Goal: Transaction & Acquisition: Purchase product/service

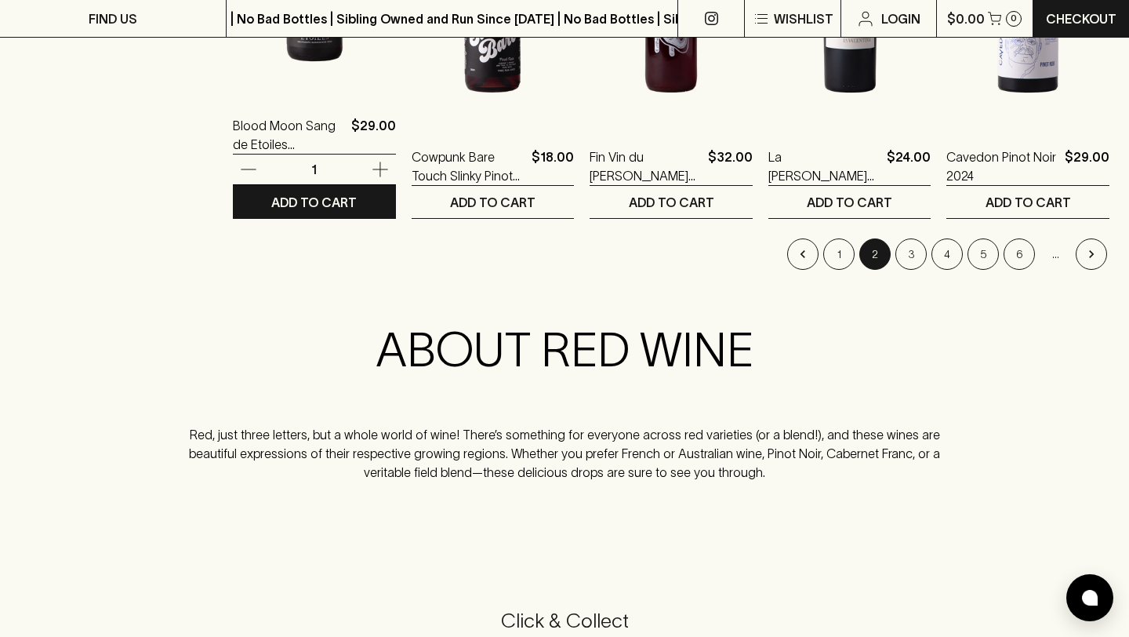
scroll to position [1722, 0]
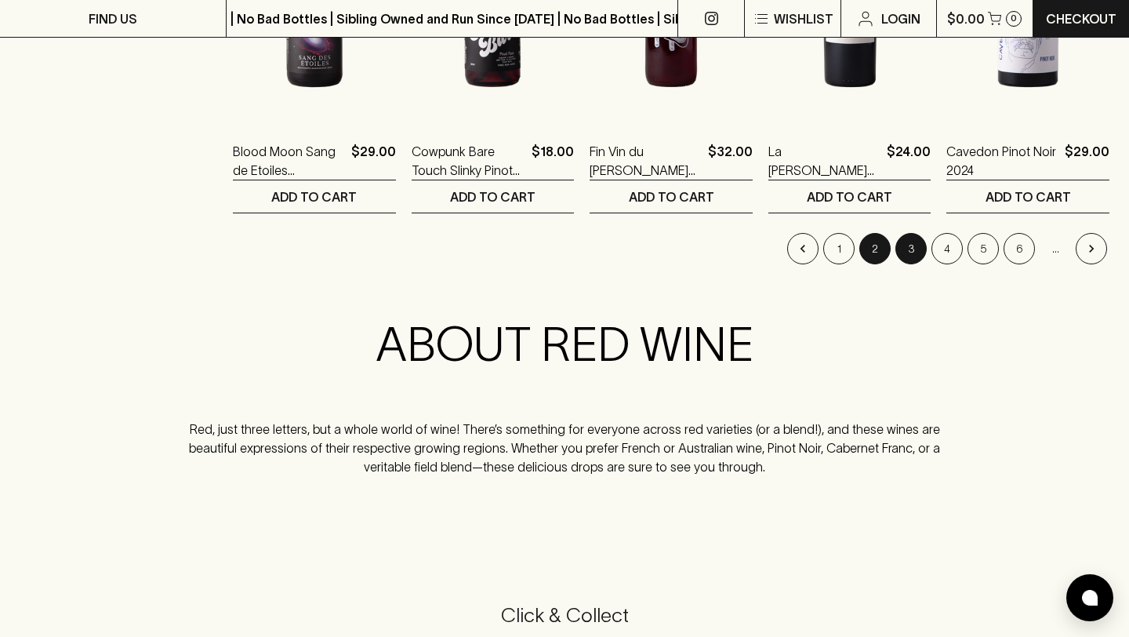
click at [910, 249] on button "3" at bounding box center [911, 248] width 31 height 31
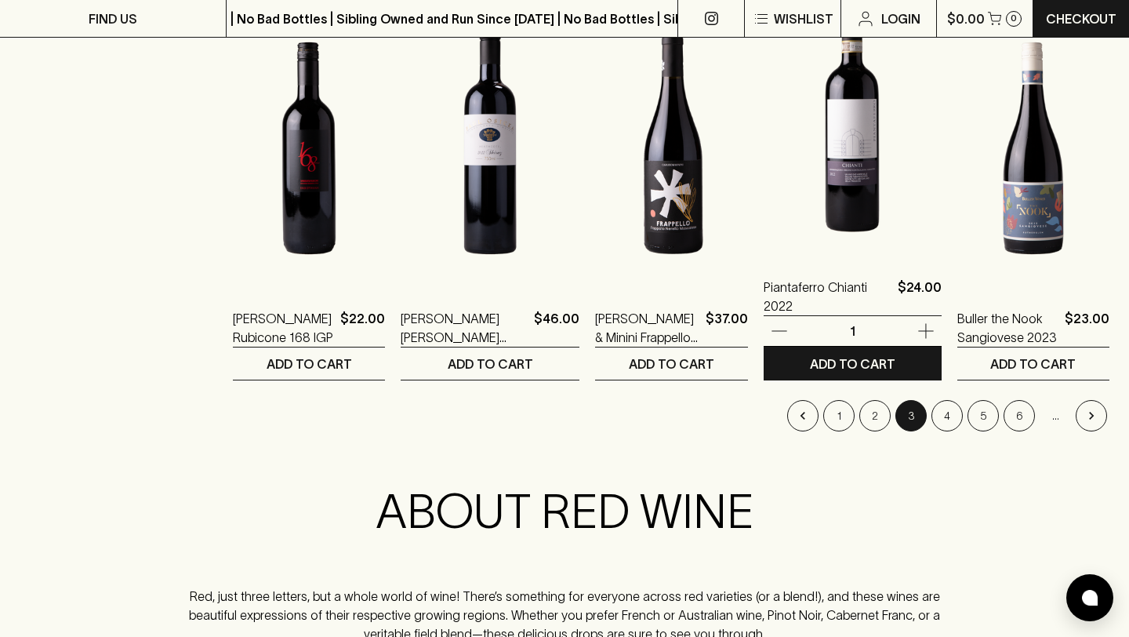
scroll to position [1560, 0]
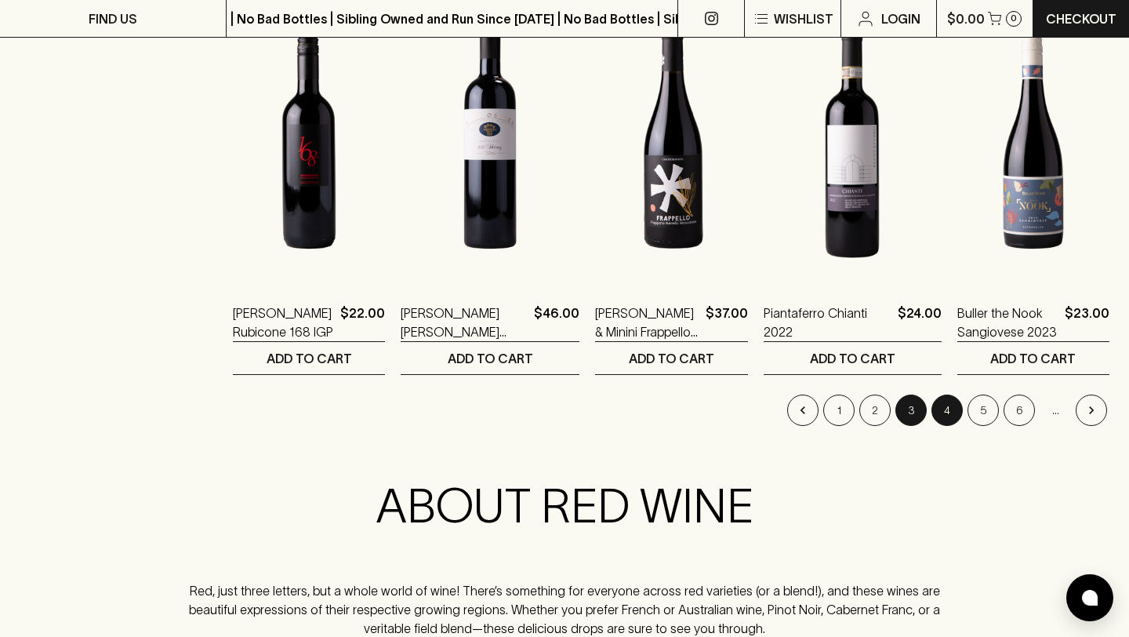
click at [955, 414] on button "4" at bounding box center [947, 410] width 31 height 31
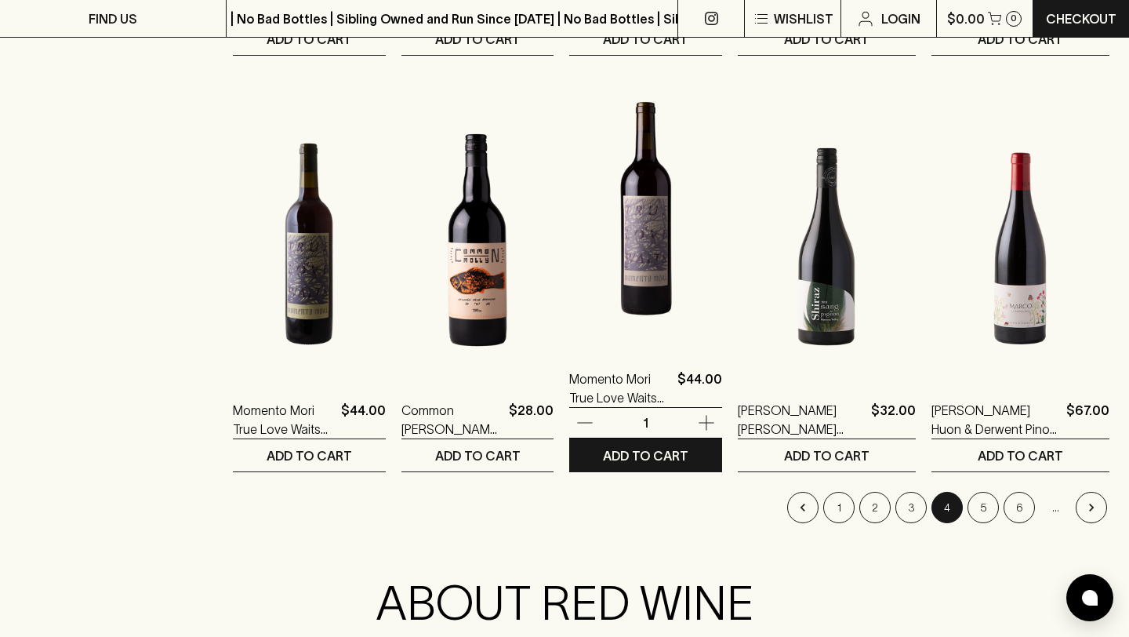
scroll to position [1465, 0]
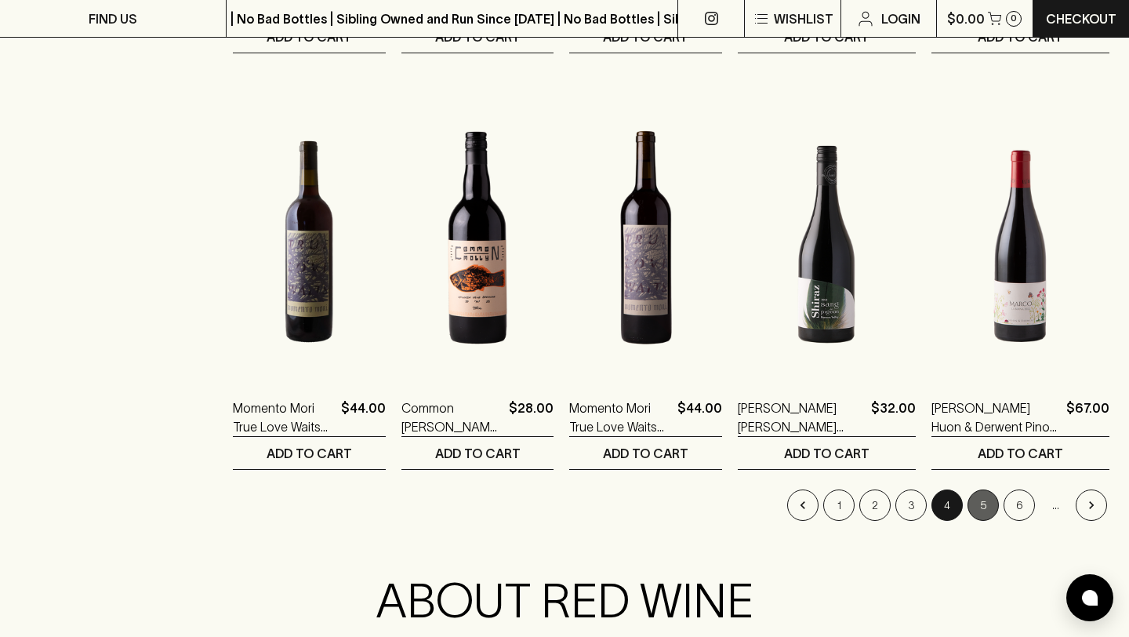
click at [978, 506] on button "5" at bounding box center [983, 504] width 31 height 31
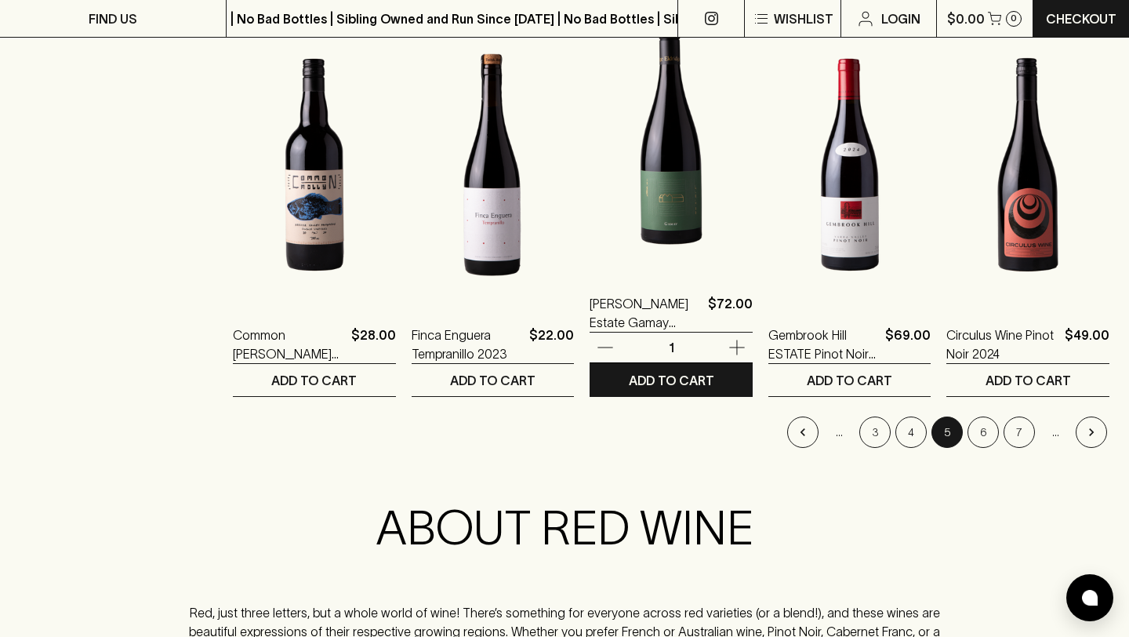
scroll to position [1539, 0]
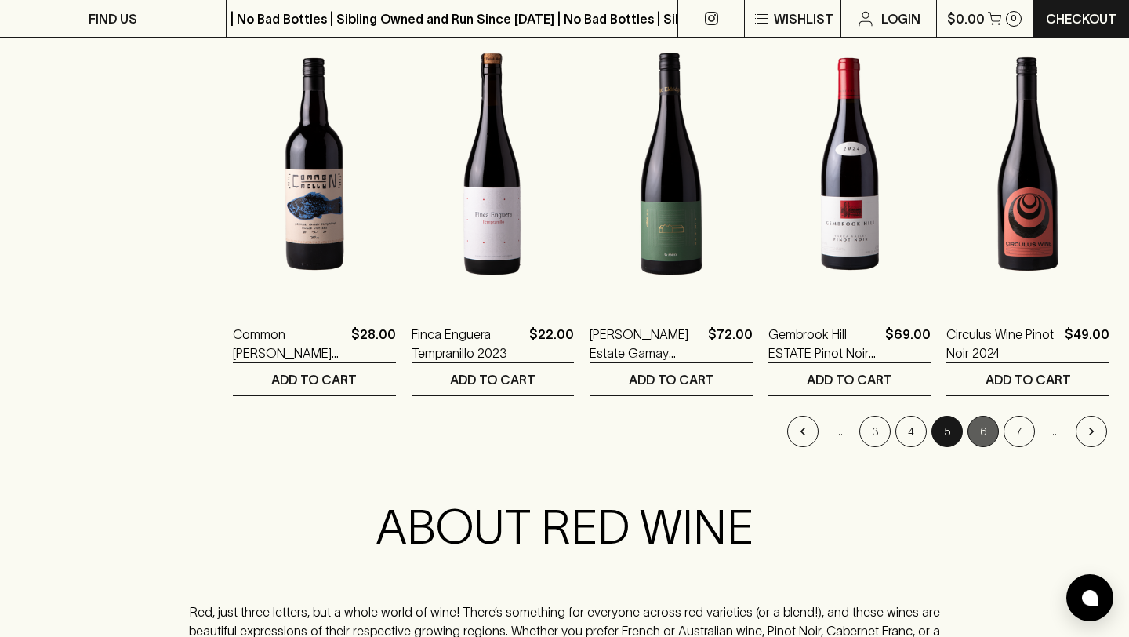
click at [981, 433] on button "6" at bounding box center [983, 431] width 31 height 31
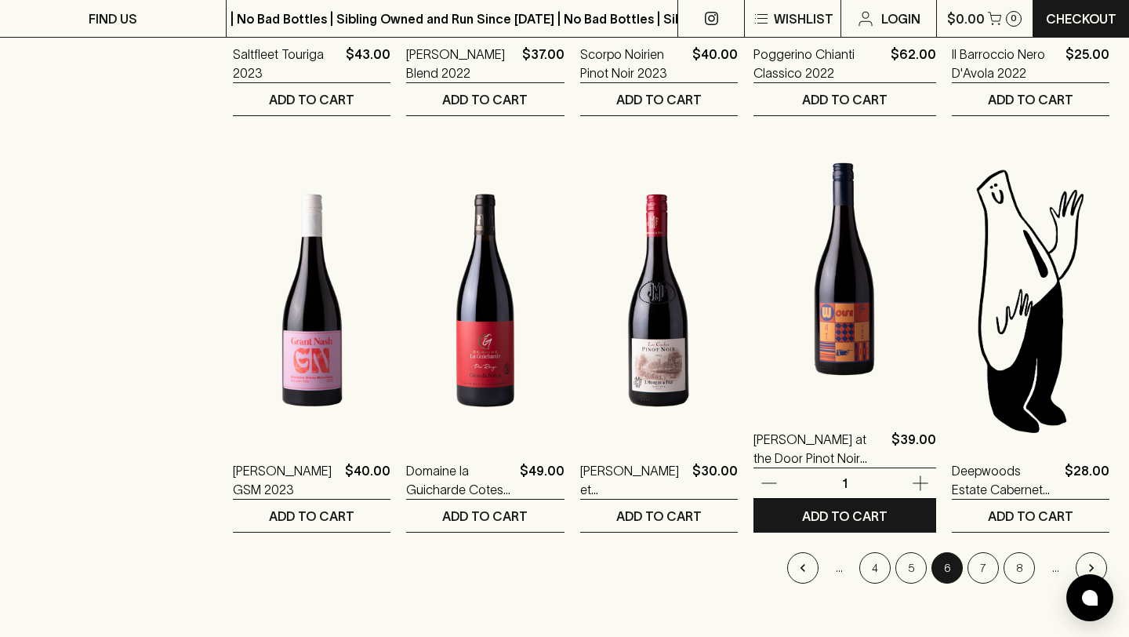
scroll to position [1406, 0]
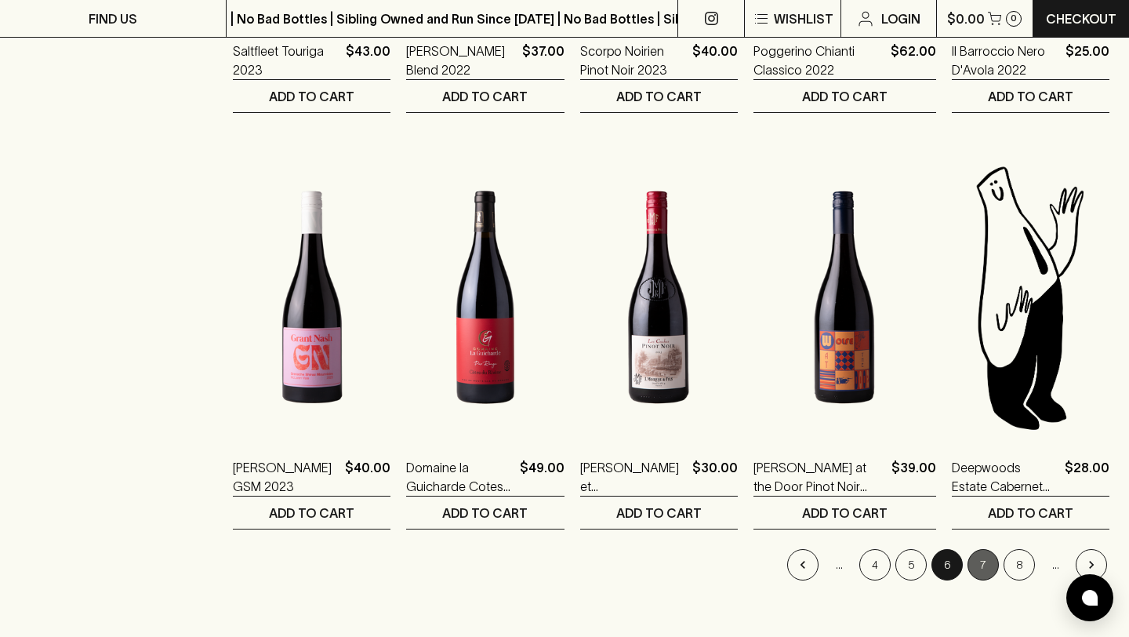
click at [984, 567] on button "7" at bounding box center [983, 564] width 31 height 31
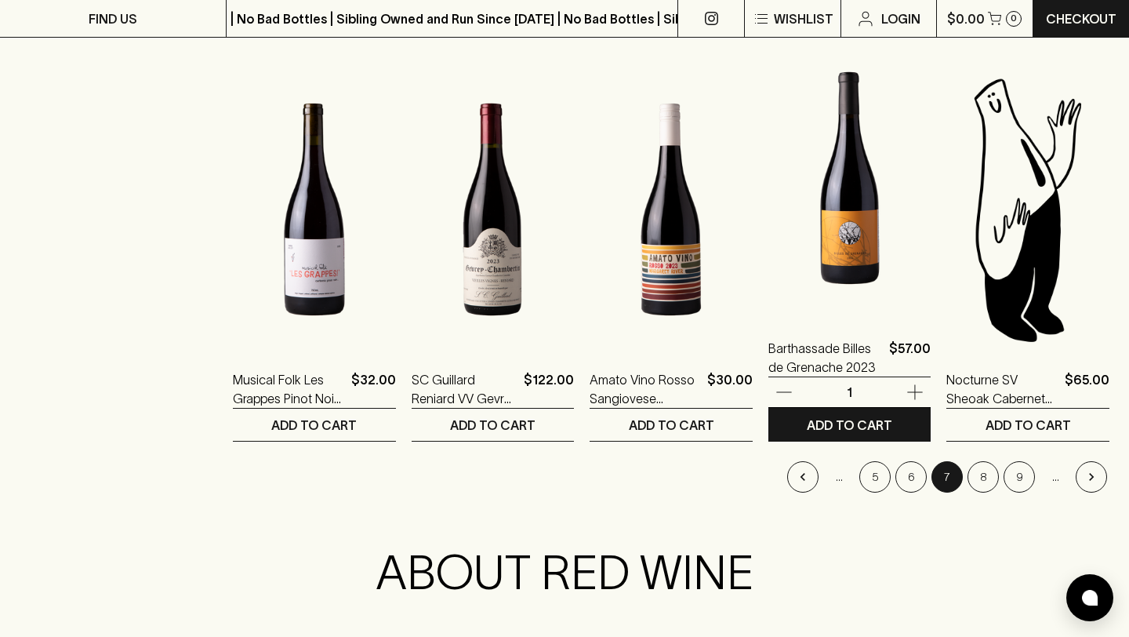
scroll to position [1509, 0]
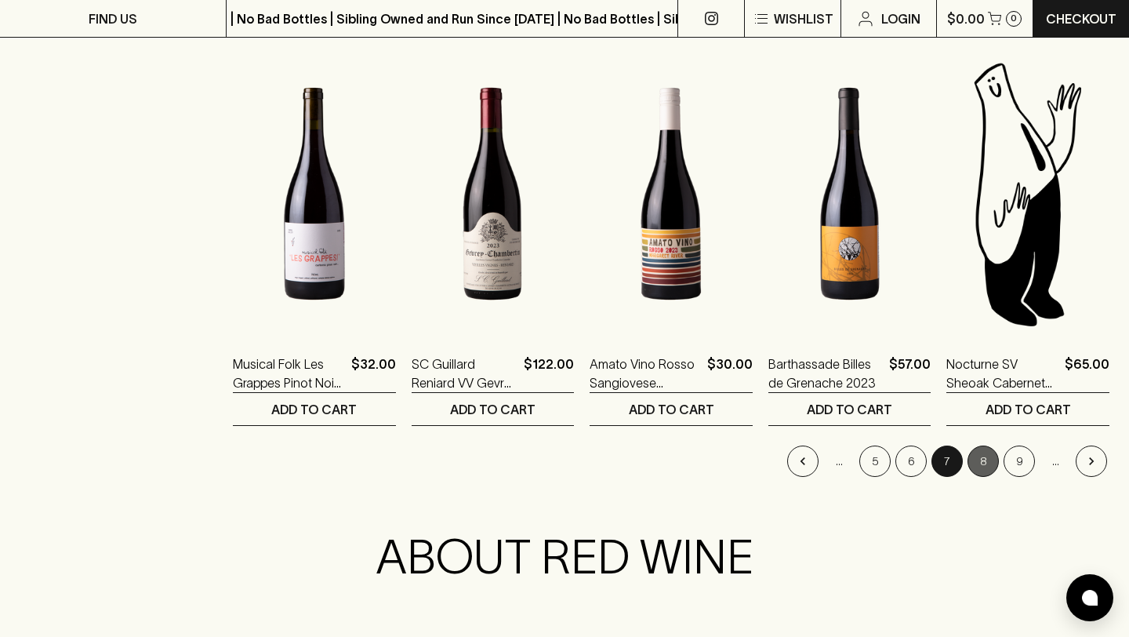
click at [977, 460] on button "8" at bounding box center [983, 460] width 31 height 31
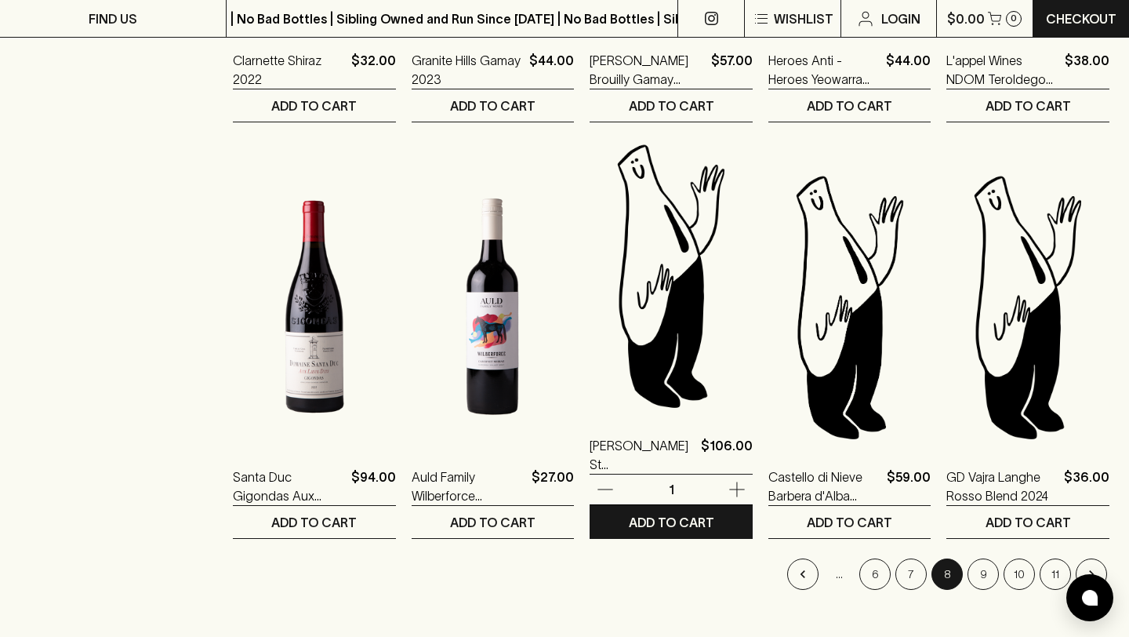
scroll to position [1415, 0]
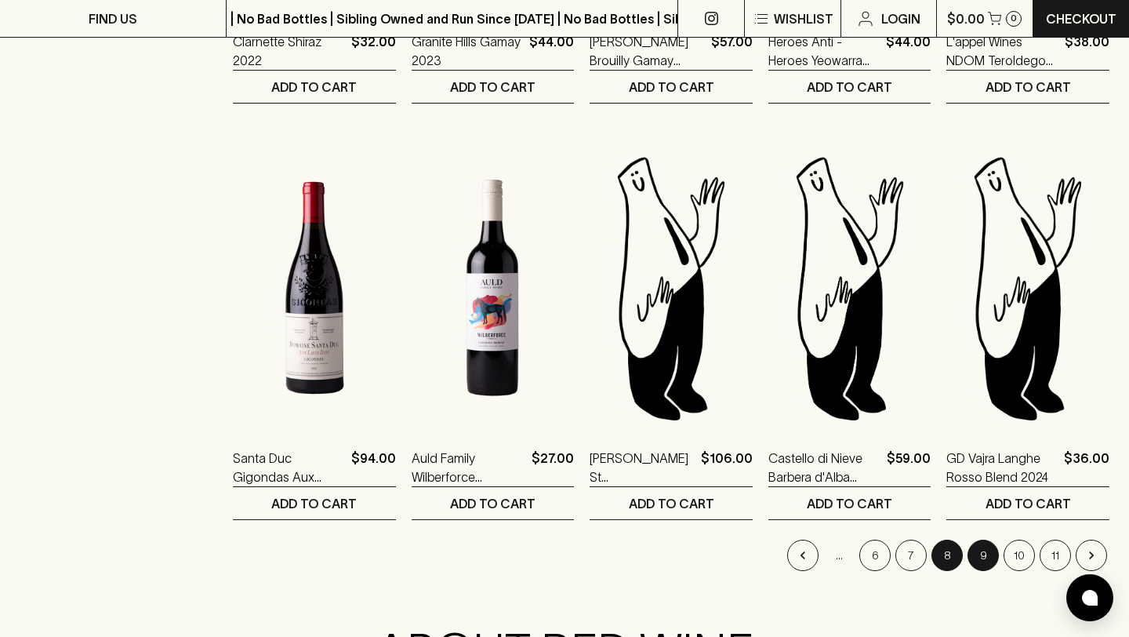
click at [986, 561] on button "9" at bounding box center [983, 555] width 31 height 31
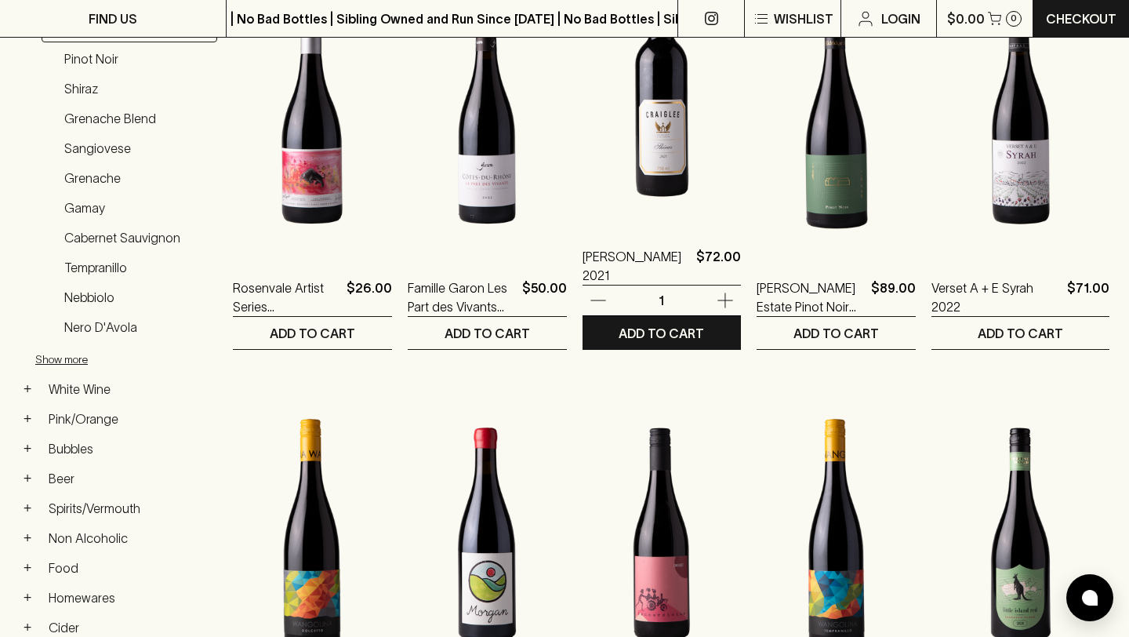
scroll to position [339, 0]
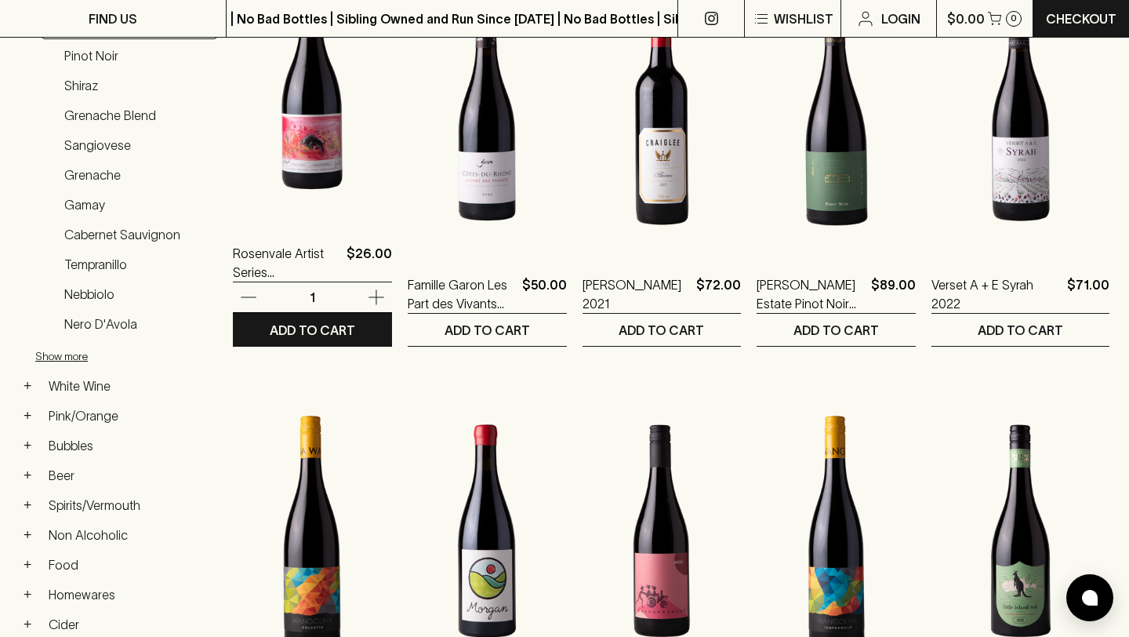
click at [322, 173] on img at bounding box center [312, 83] width 159 height 275
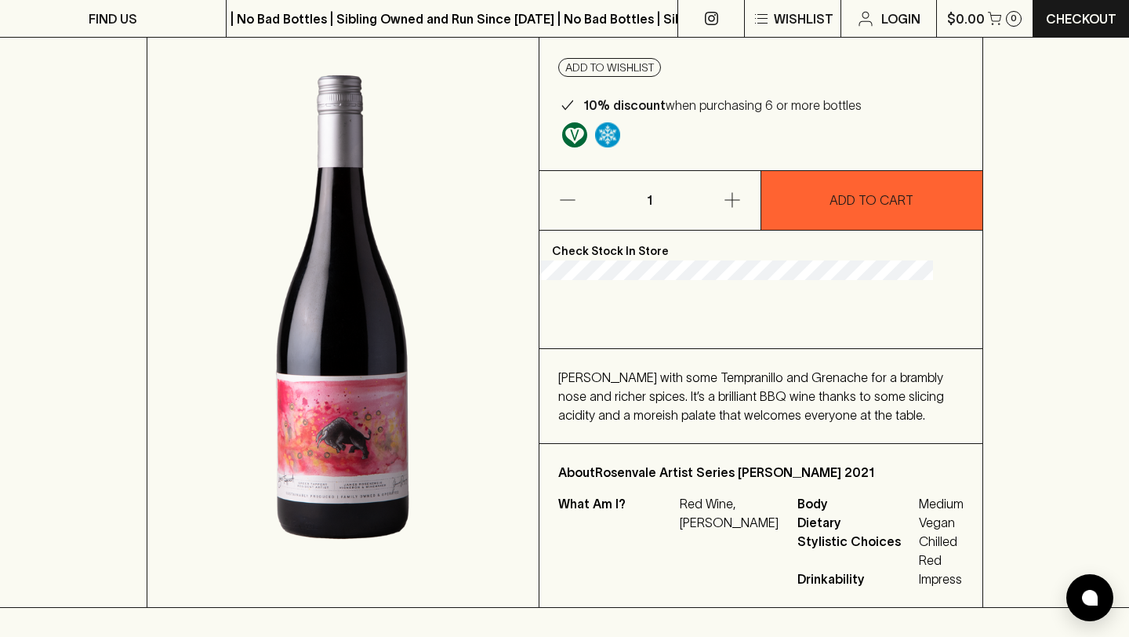
scroll to position [160, 0]
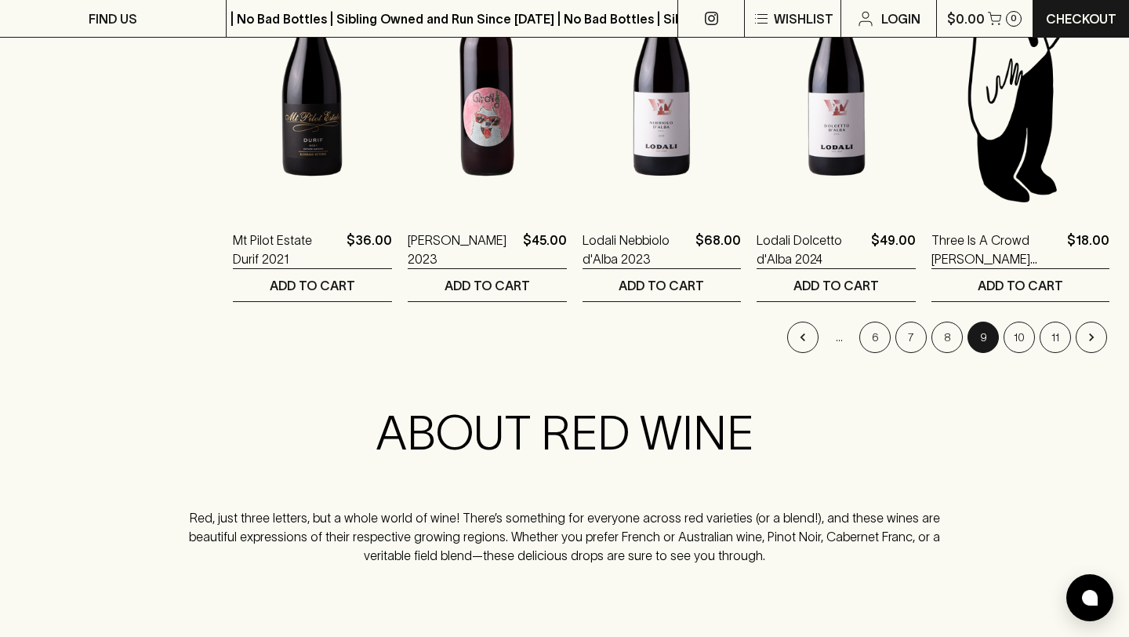
scroll to position [1634, 0]
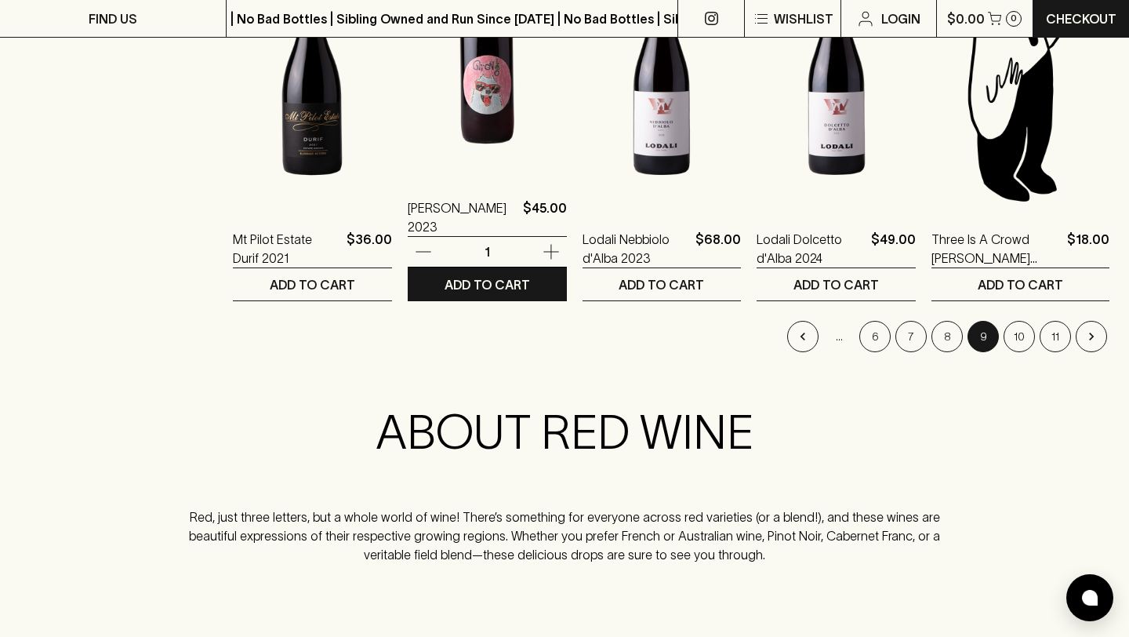
click at [515, 139] on img at bounding box center [487, 37] width 159 height 275
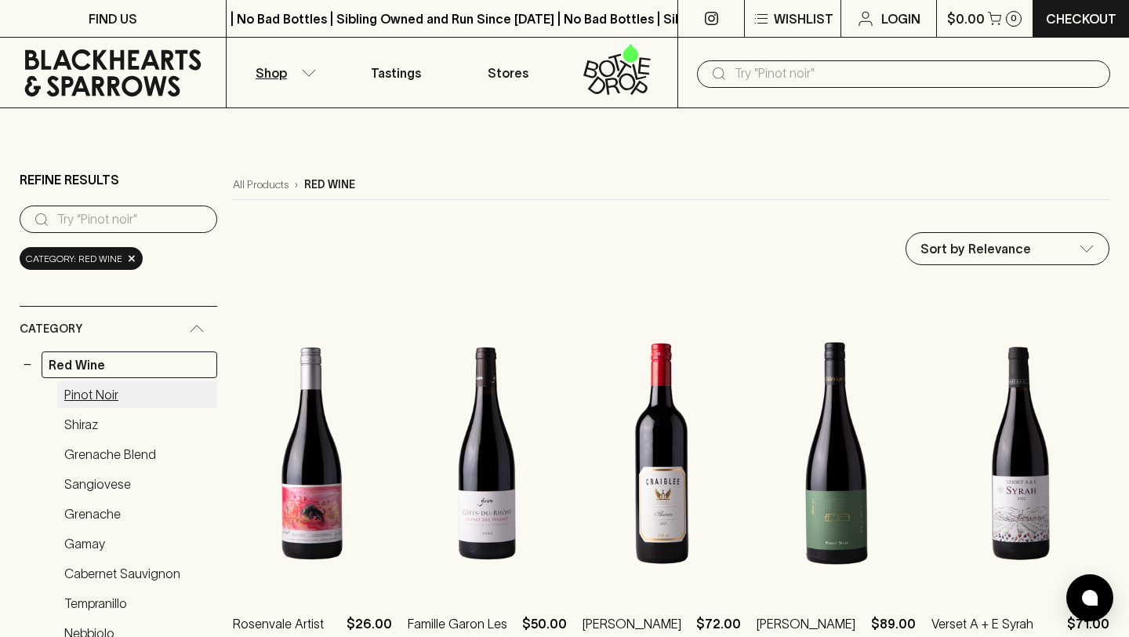
click at [105, 392] on link "Pinot Noir" at bounding box center [137, 394] width 160 height 27
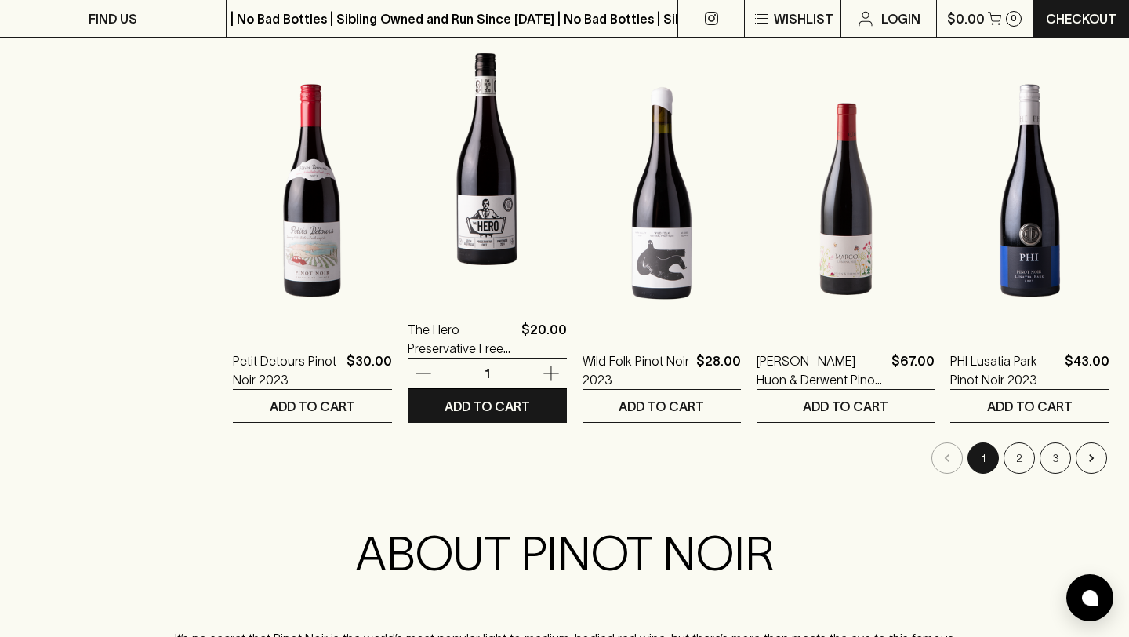
scroll to position [1551, 0]
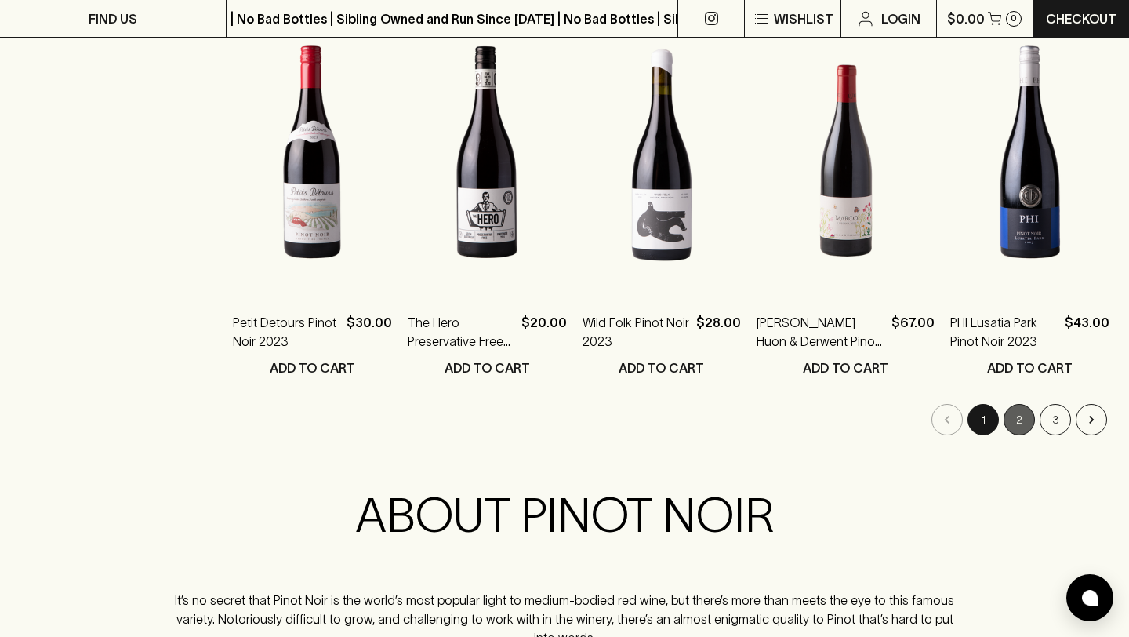
click at [1010, 415] on button "2" at bounding box center [1019, 419] width 31 height 31
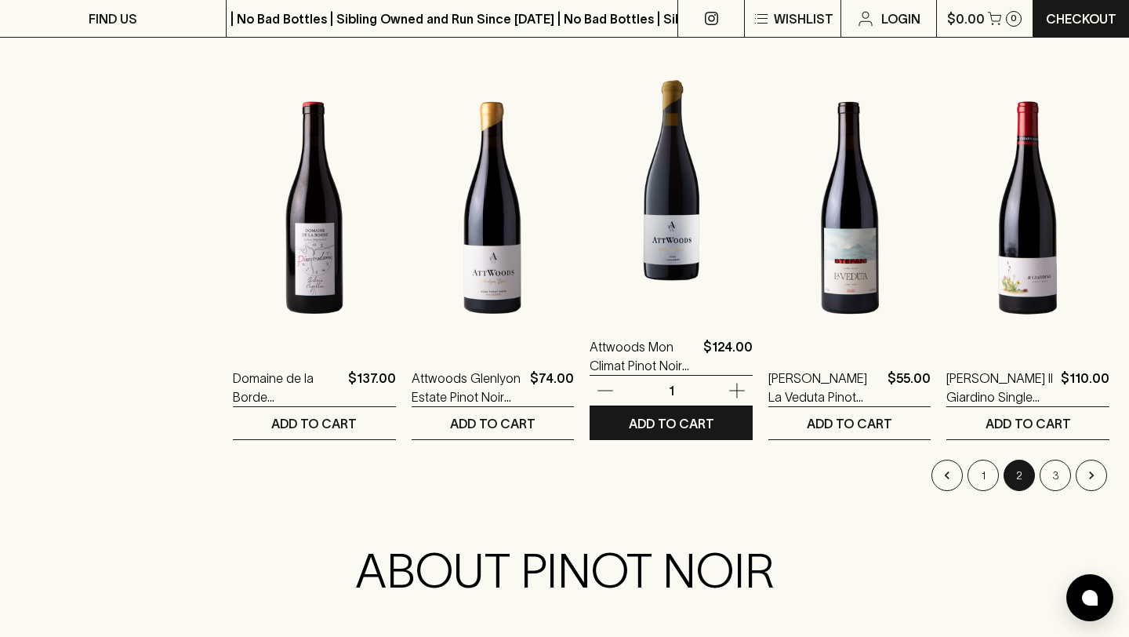
scroll to position [1500, 0]
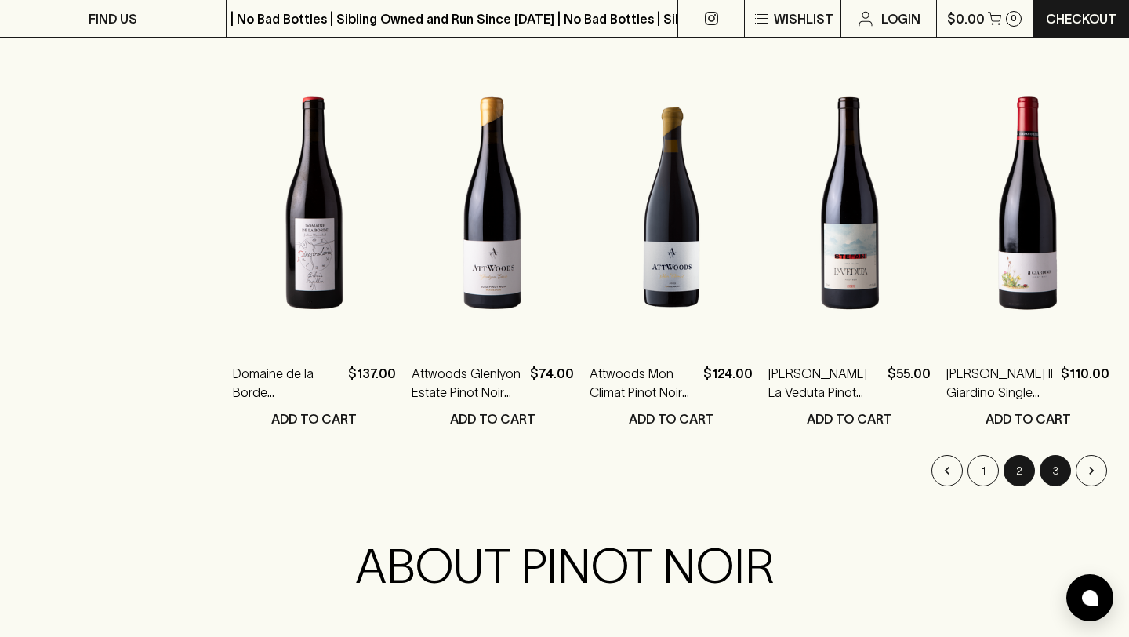
click at [1060, 475] on button "3" at bounding box center [1055, 470] width 31 height 31
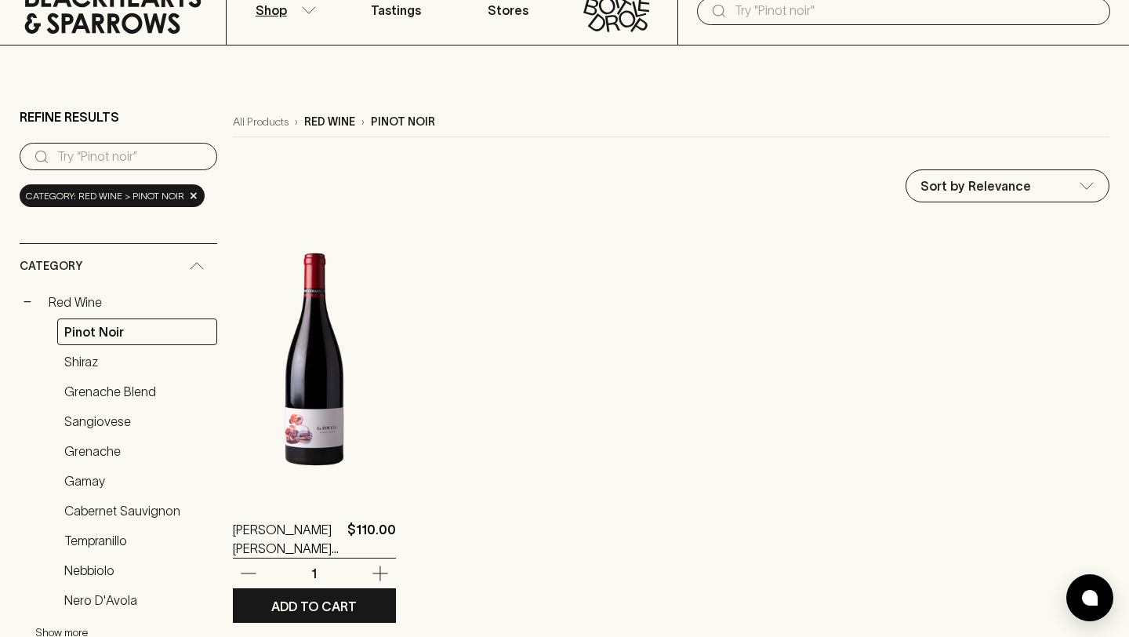
scroll to position [115, 0]
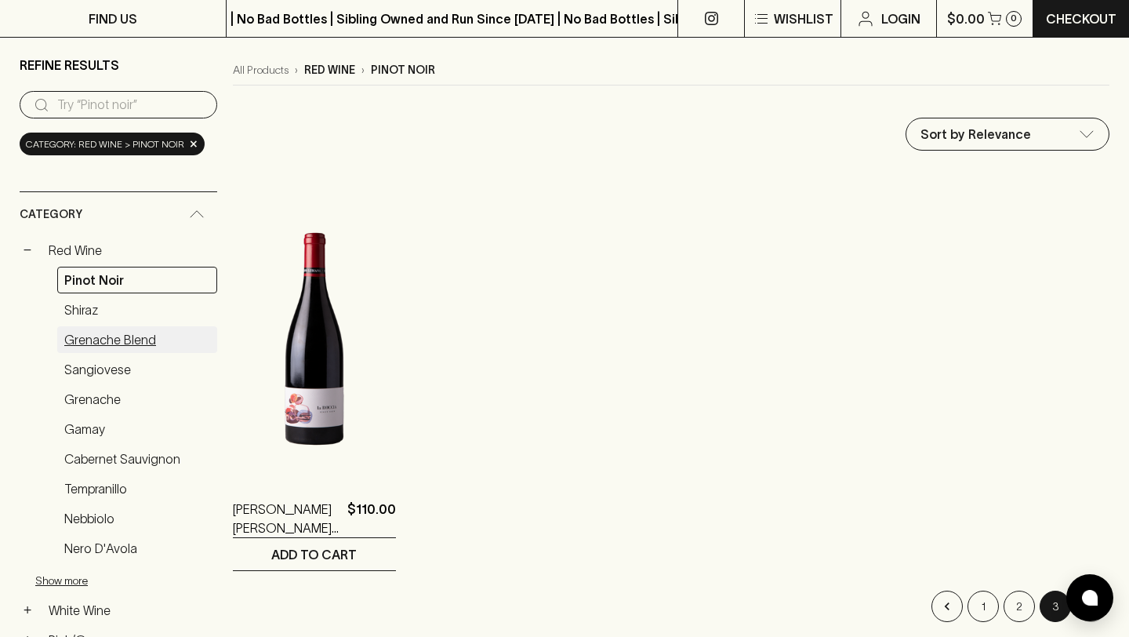
click at [121, 335] on link "Grenache Blend" at bounding box center [137, 339] width 160 height 27
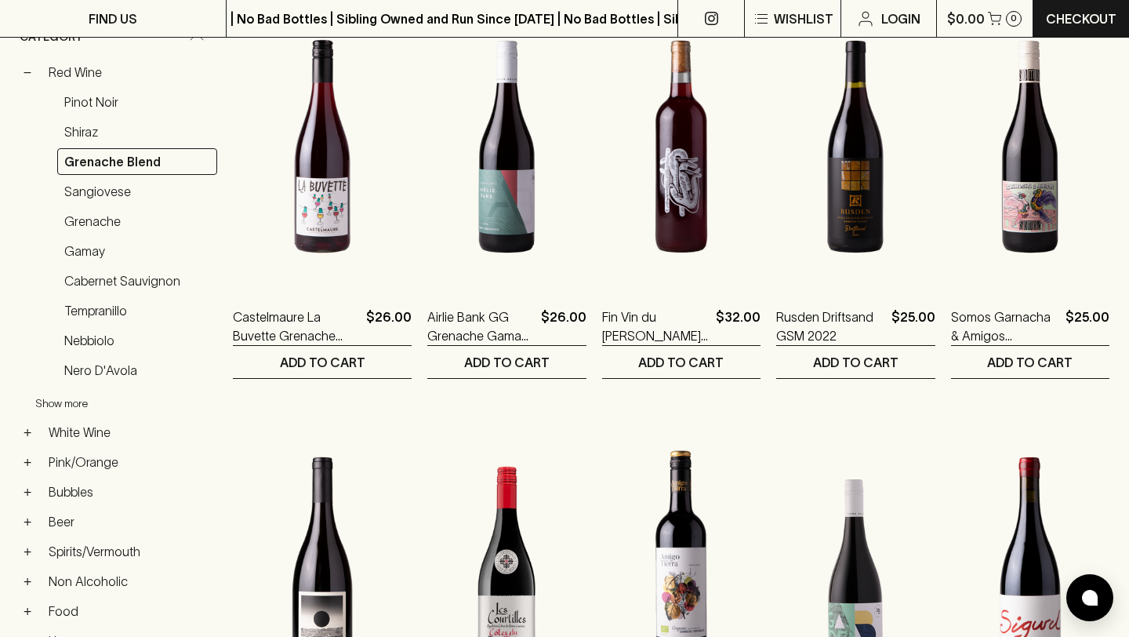
scroll to position [297, 0]
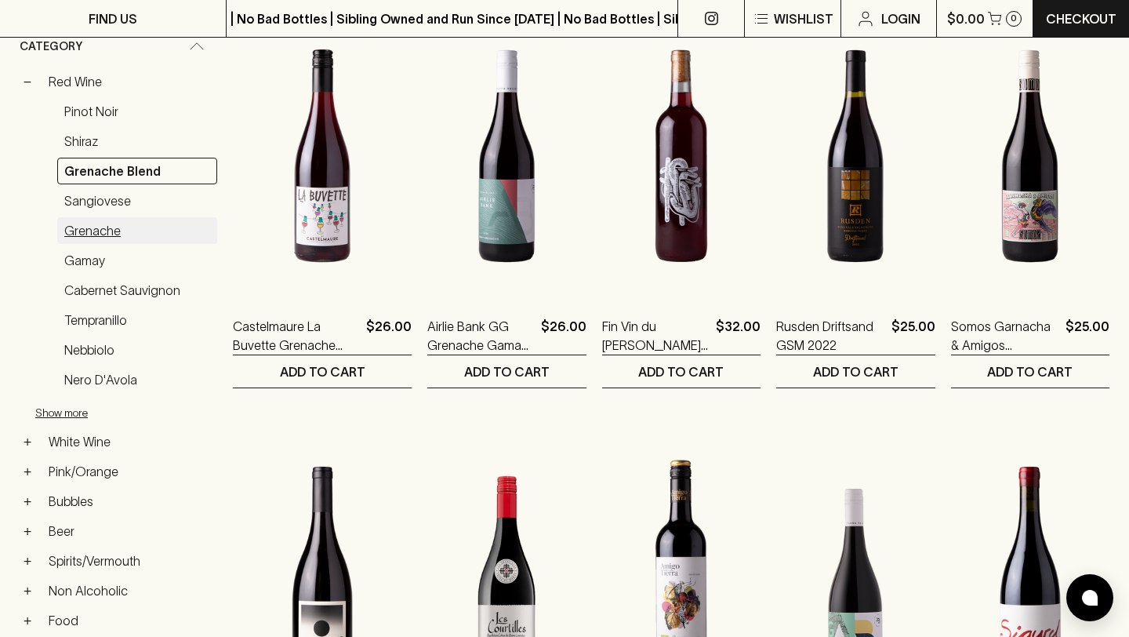
click at [108, 228] on link "Grenache" at bounding box center [137, 230] width 160 height 27
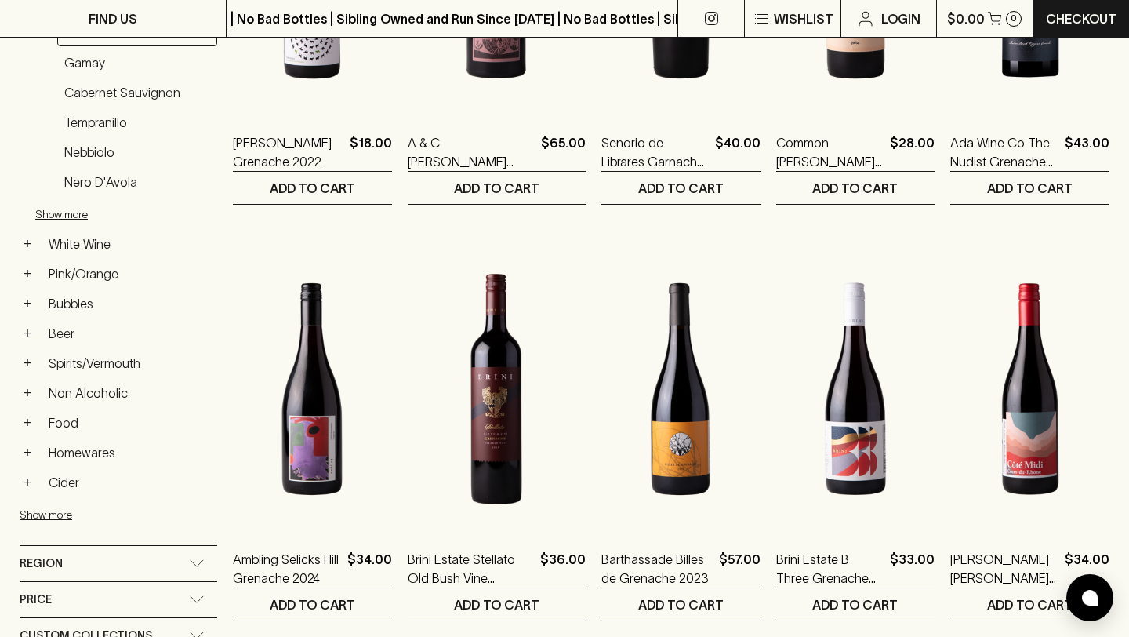
scroll to position [468, 0]
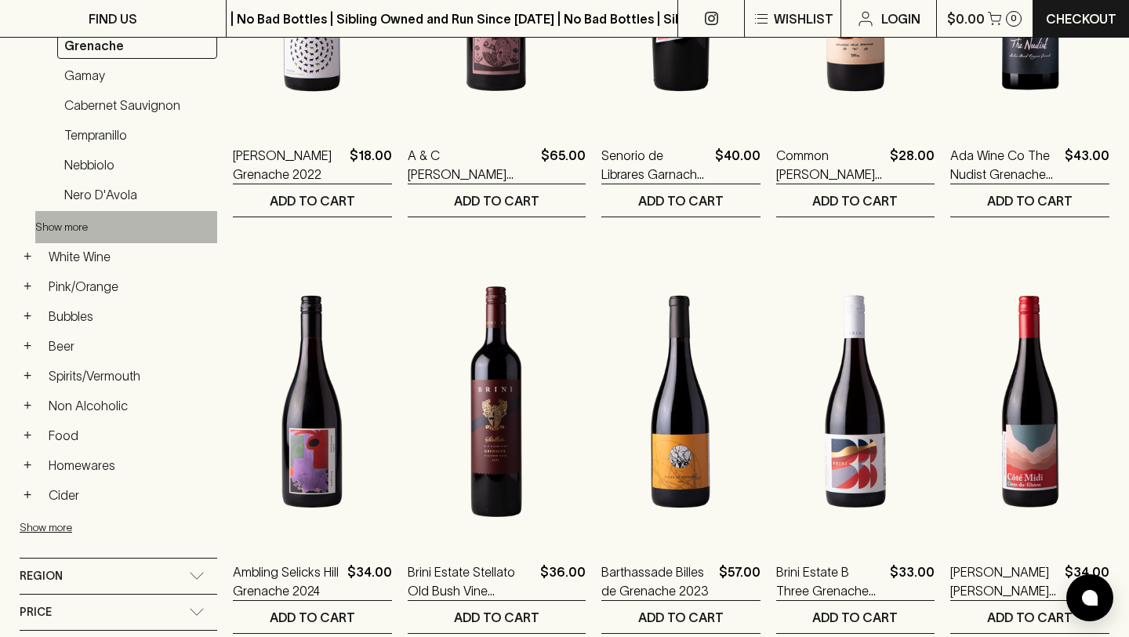
click at [77, 226] on button "Show more" at bounding box center [137, 227] width 205 height 32
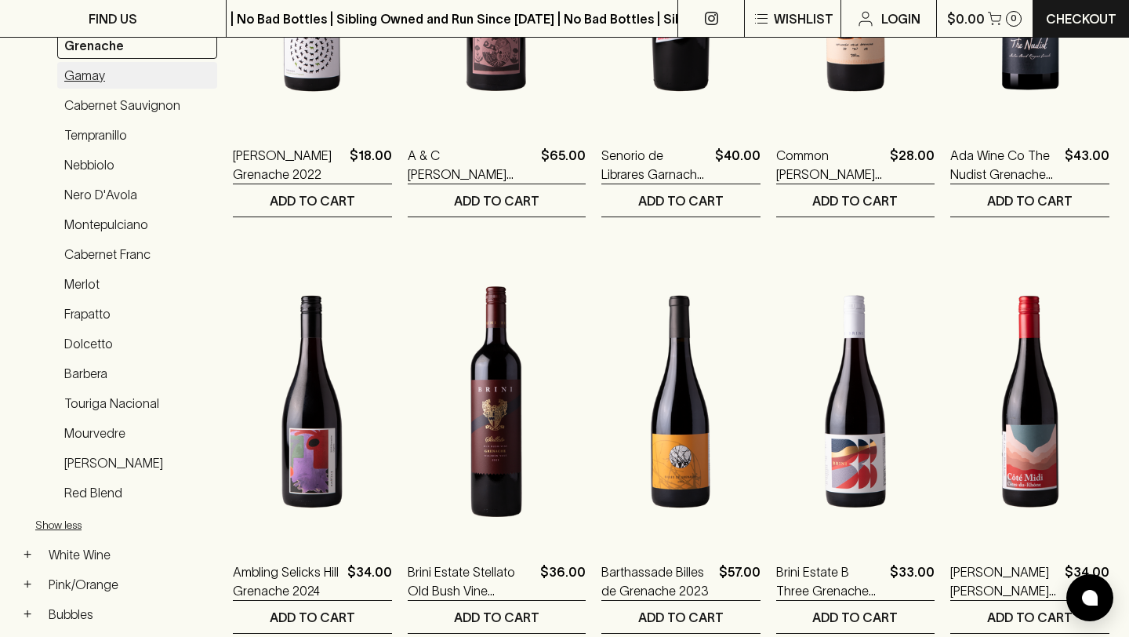
click at [143, 75] on link "Gamay" at bounding box center [137, 75] width 160 height 27
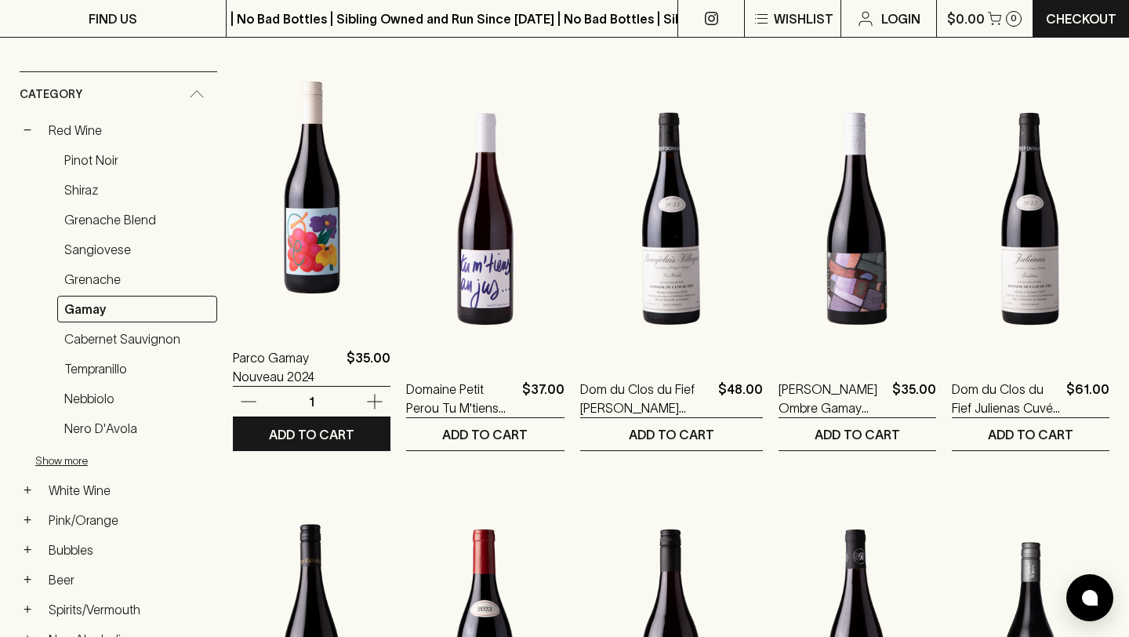
scroll to position [231, 0]
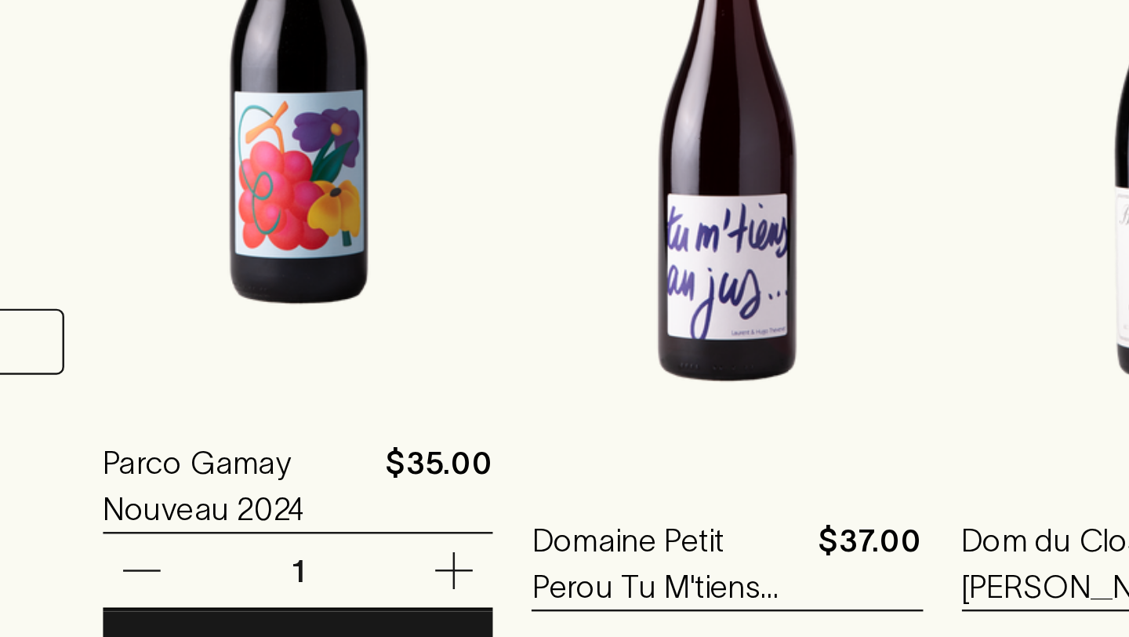
click at [324, 302] on img at bounding box center [312, 191] width 158 height 275
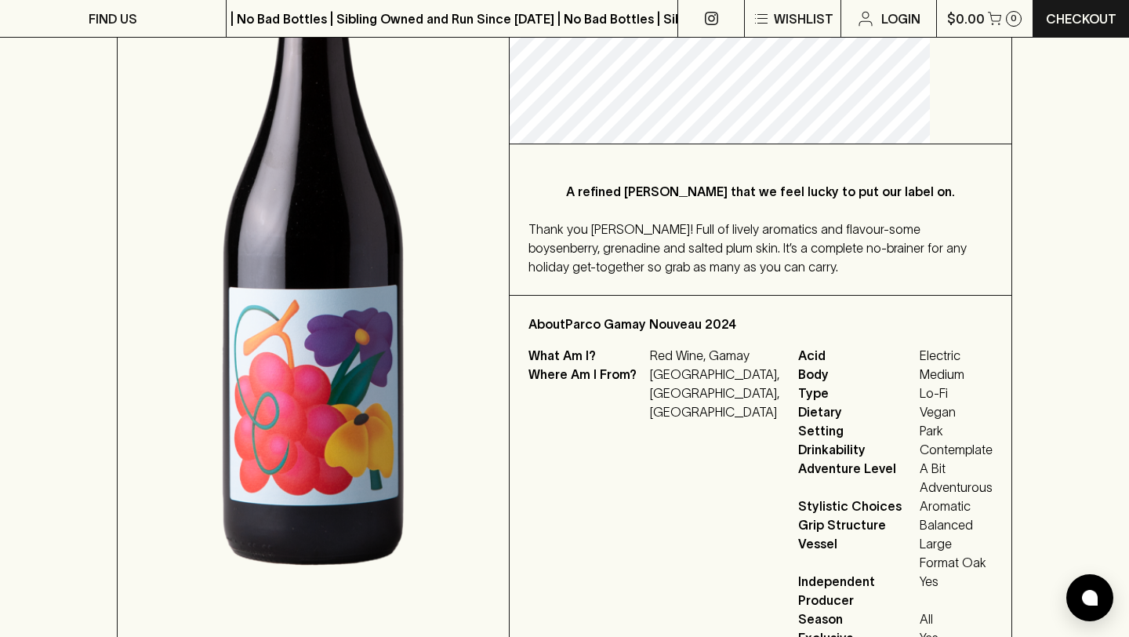
scroll to position [378, 0]
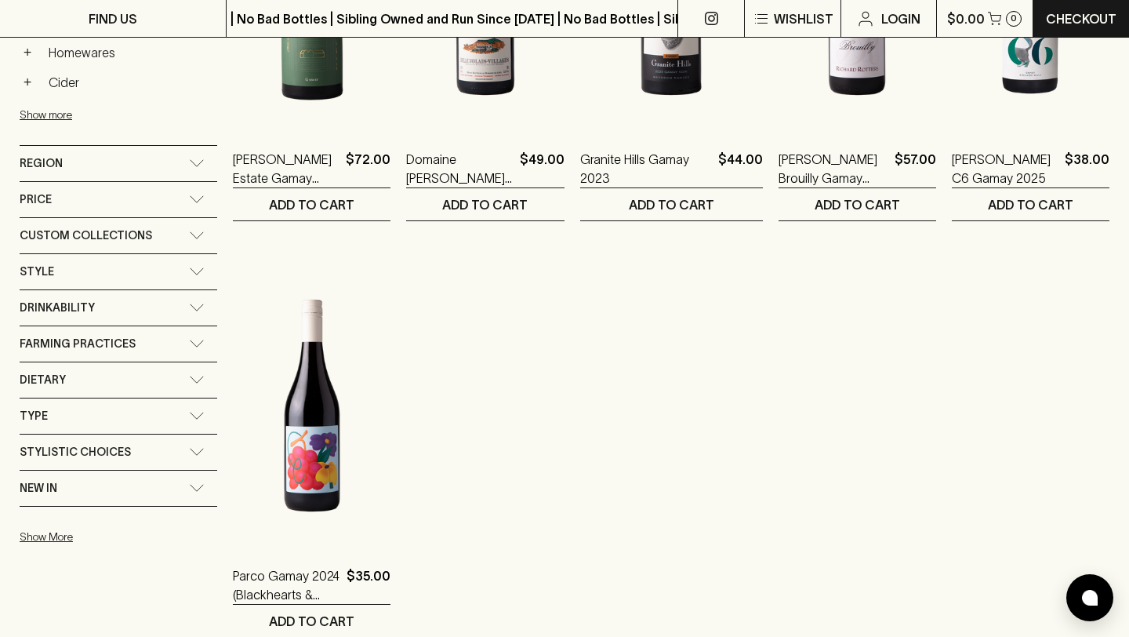
scroll to position [860, 0]
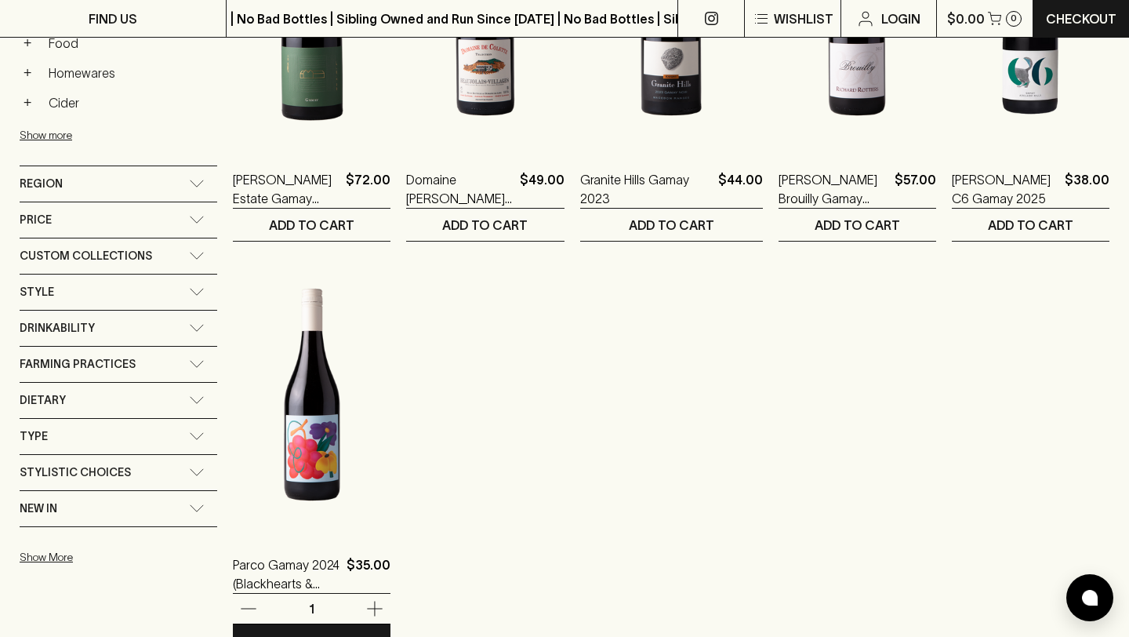
click at [323, 420] on img at bounding box center [312, 394] width 158 height 275
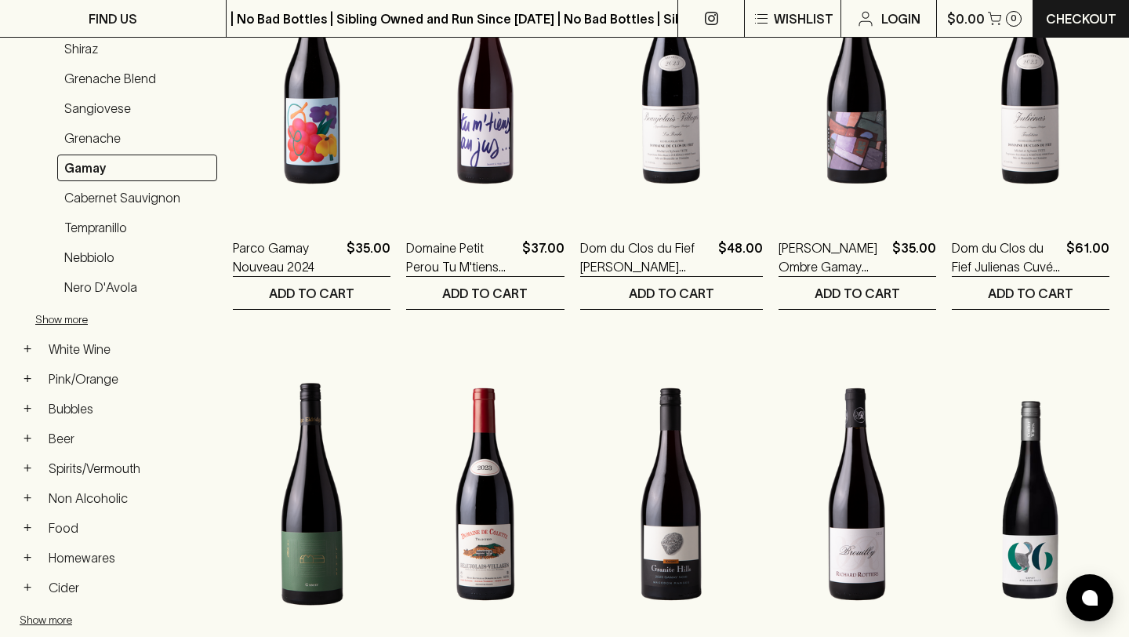
scroll to position [370, 0]
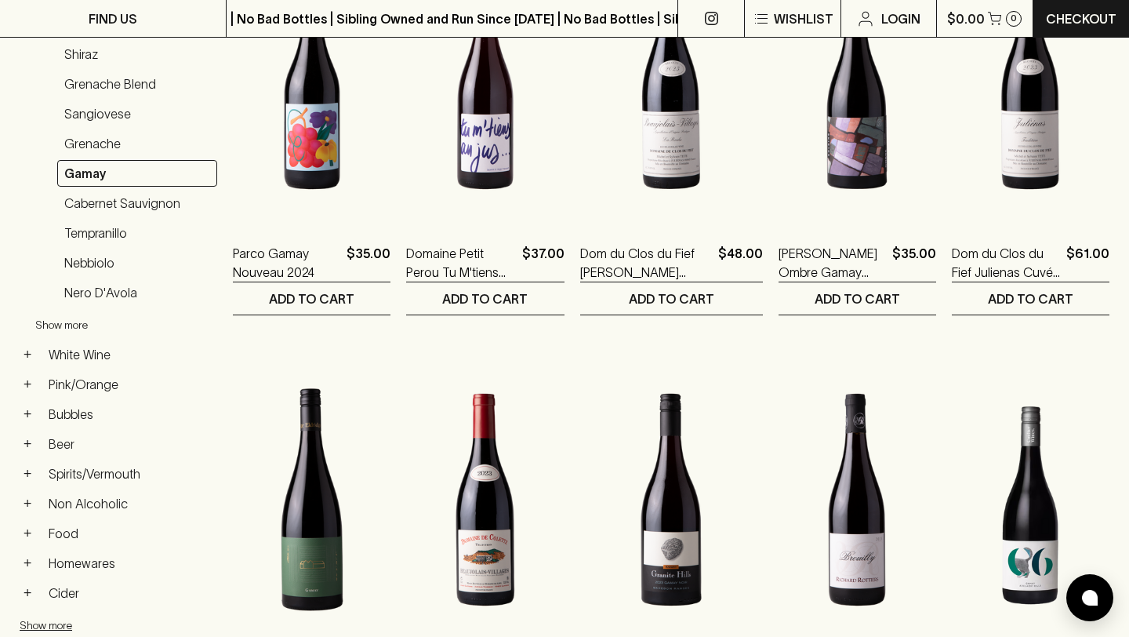
click at [78, 326] on button "Show more" at bounding box center [137, 325] width 205 height 32
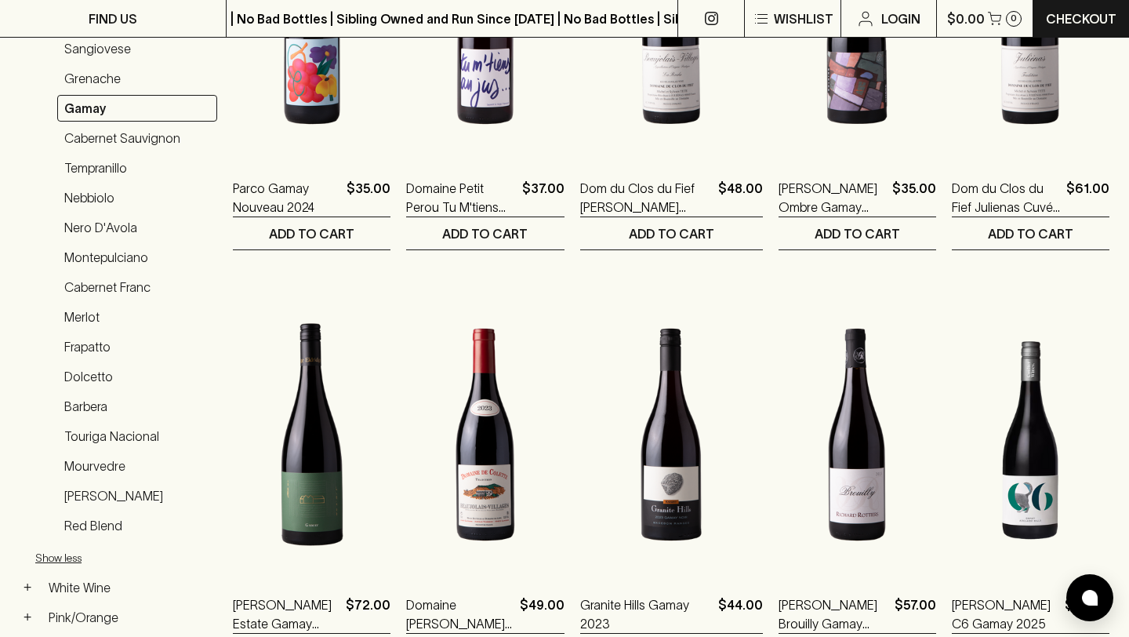
scroll to position [438, 0]
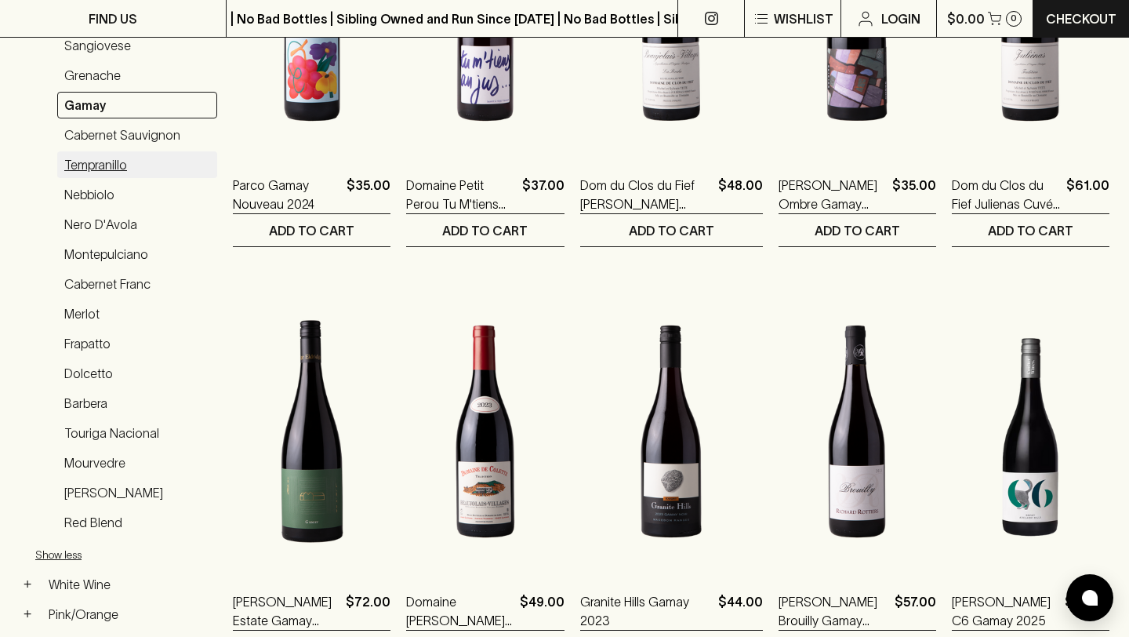
click at [116, 166] on link "Tempranillo" at bounding box center [137, 164] width 160 height 27
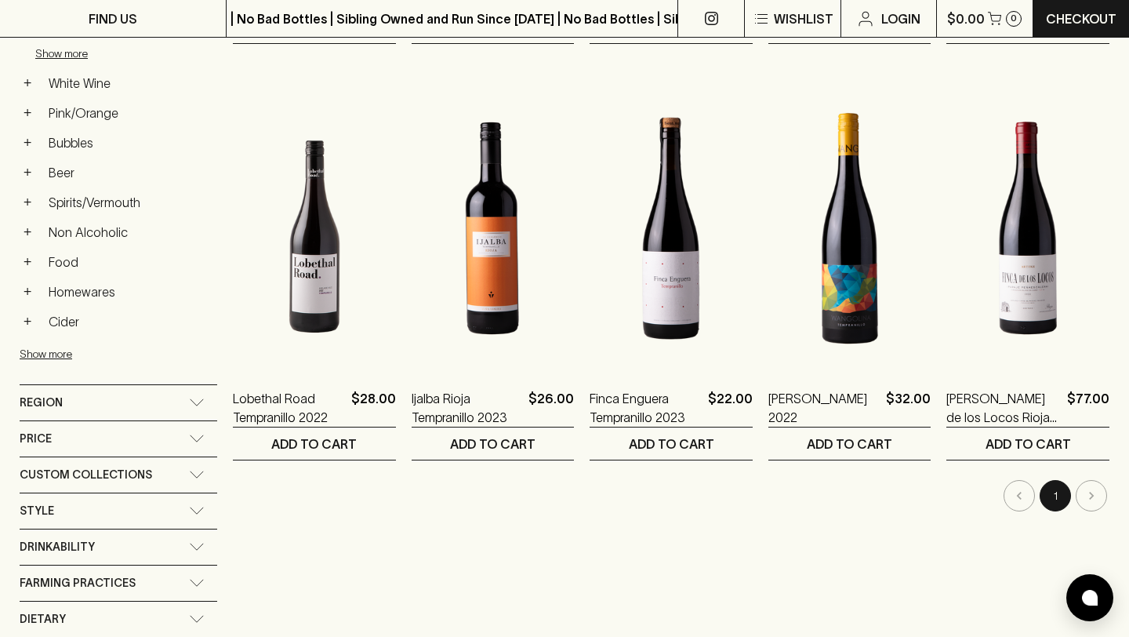
scroll to position [637, 0]
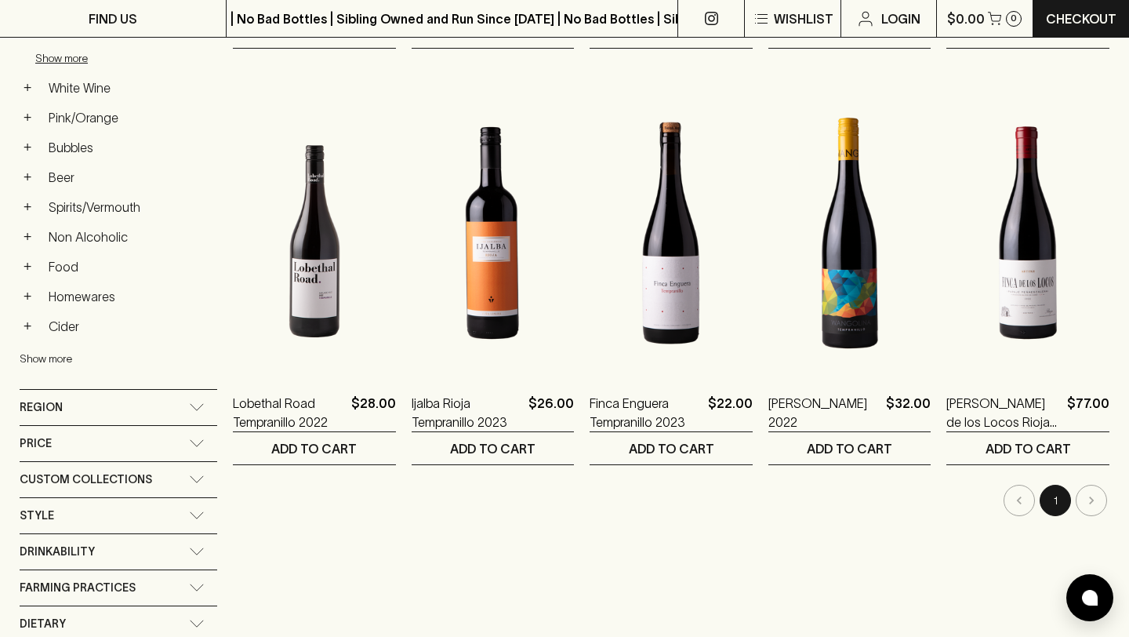
click at [59, 360] on button "Show more" at bounding box center [122, 359] width 205 height 32
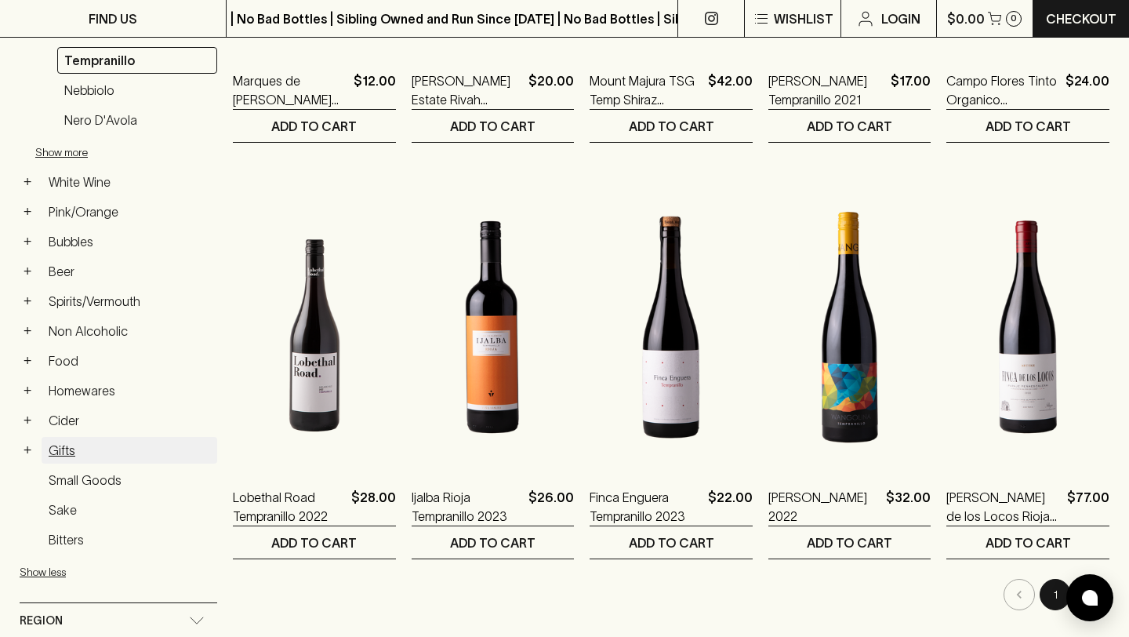
scroll to position [475, 0]
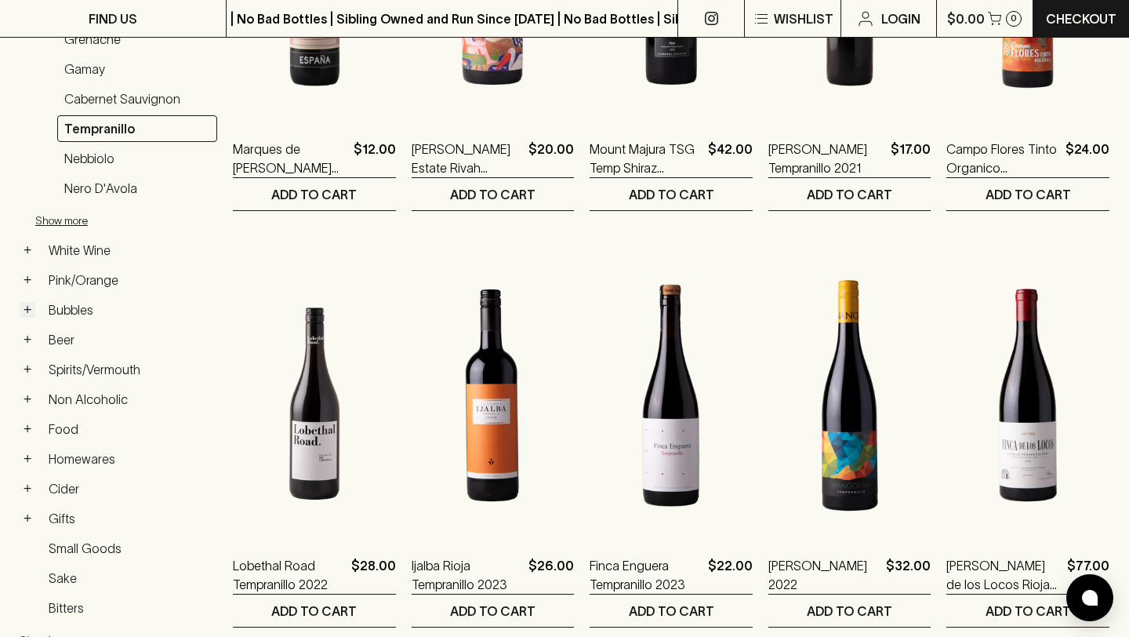
click at [27, 314] on button "+" at bounding box center [28, 310] width 16 height 16
click at [92, 336] on link "Pet Nat" at bounding box center [137, 339] width 160 height 27
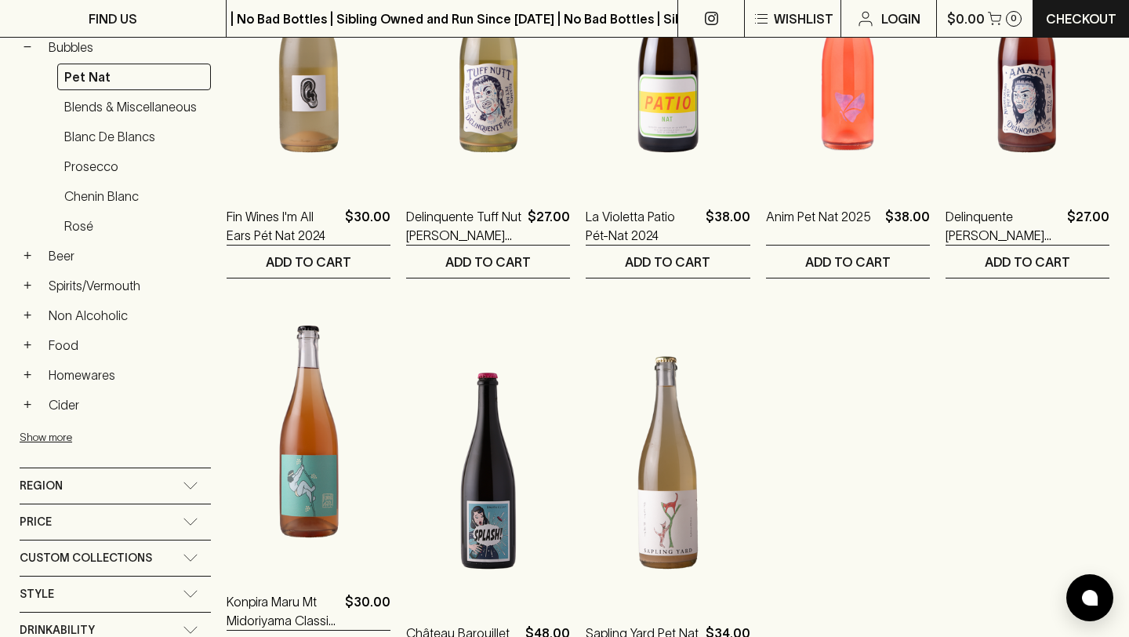
scroll to position [463, 0]
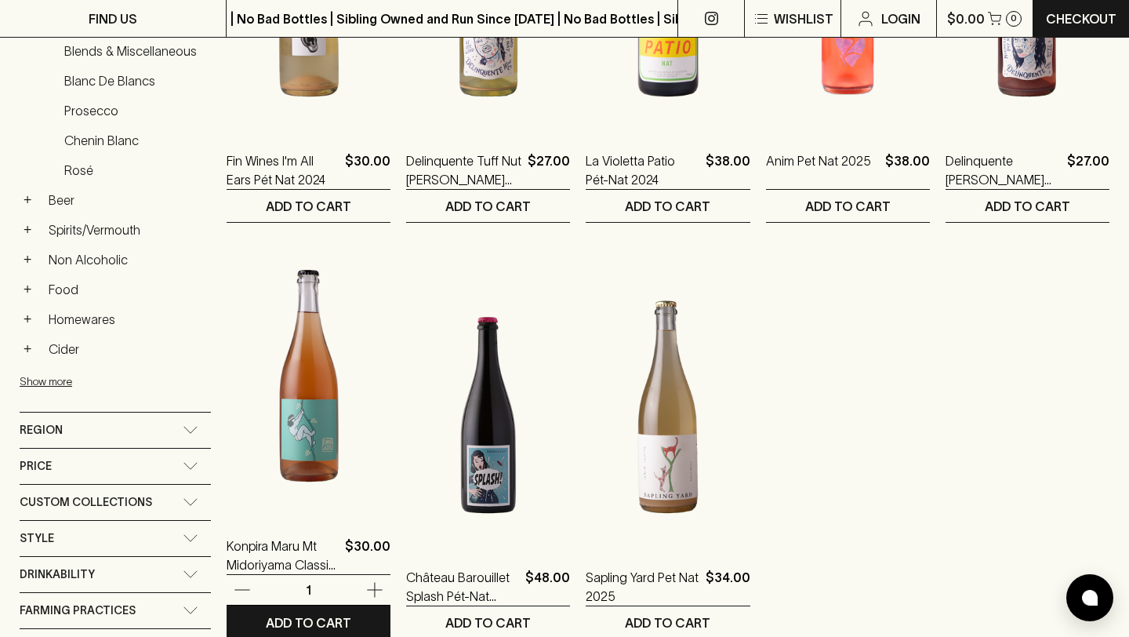
click at [309, 464] on img at bounding box center [309, 375] width 164 height 275
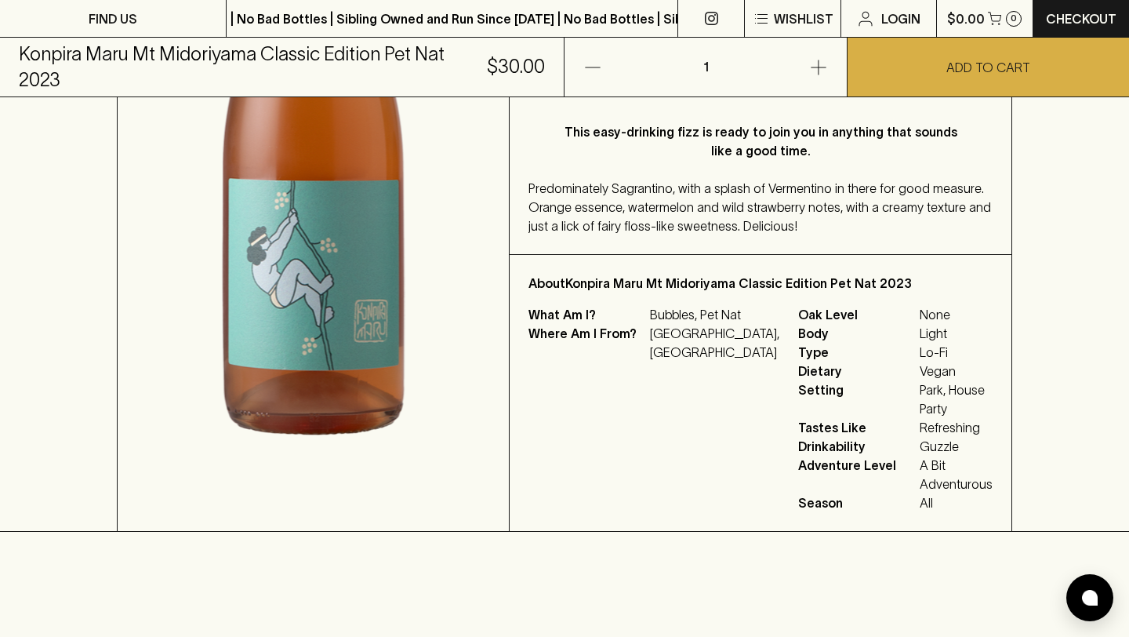
scroll to position [478, 0]
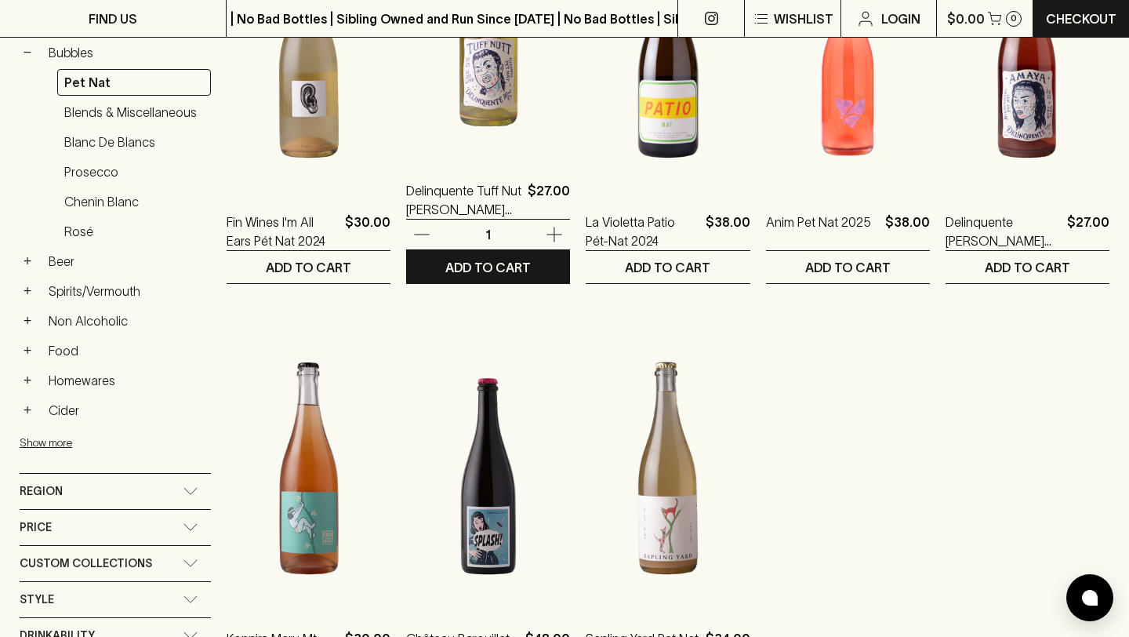
scroll to position [409, 0]
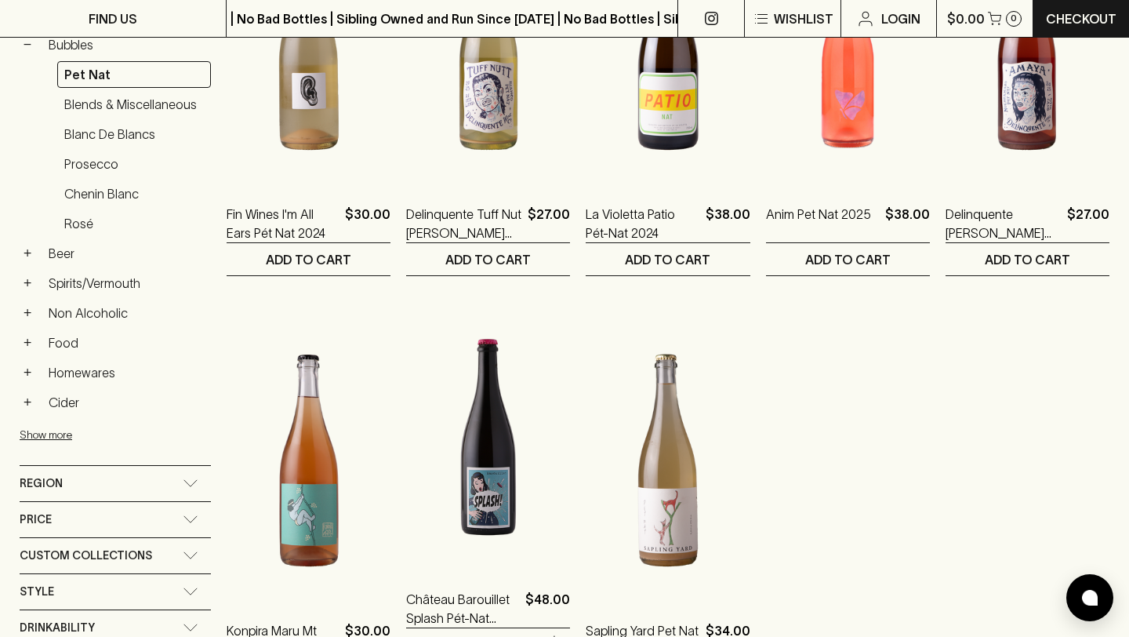
click at [493, 434] on img at bounding box center [488, 429] width 164 height 275
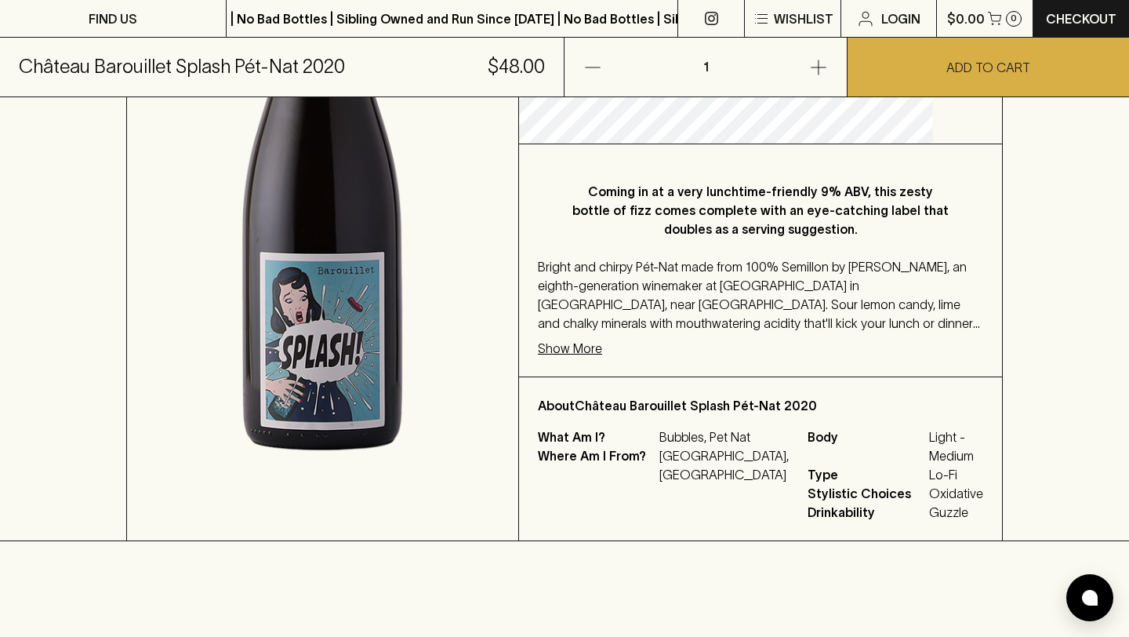
scroll to position [420, 0]
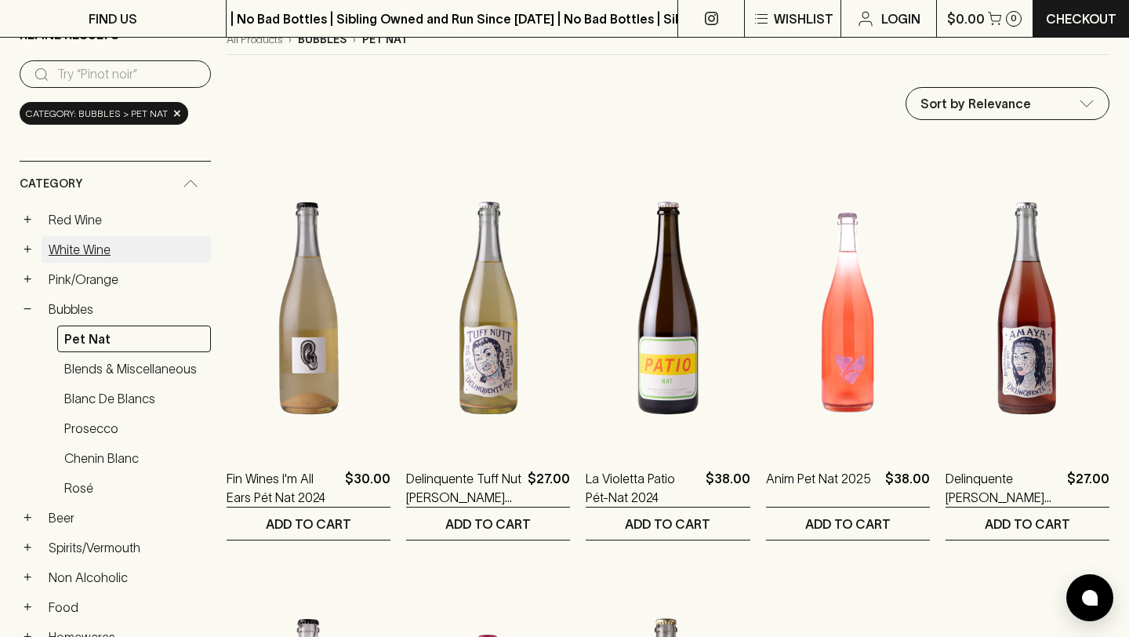
scroll to position [148, 0]
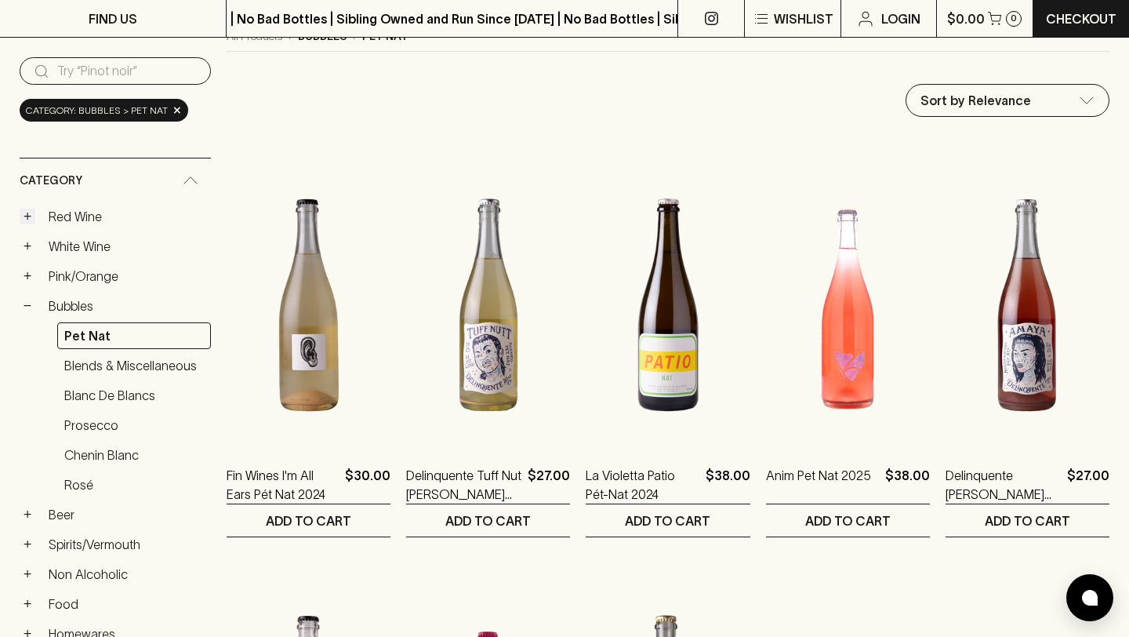
click at [31, 213] on button "+" at bounding box center [28, 217] width 16 height 16
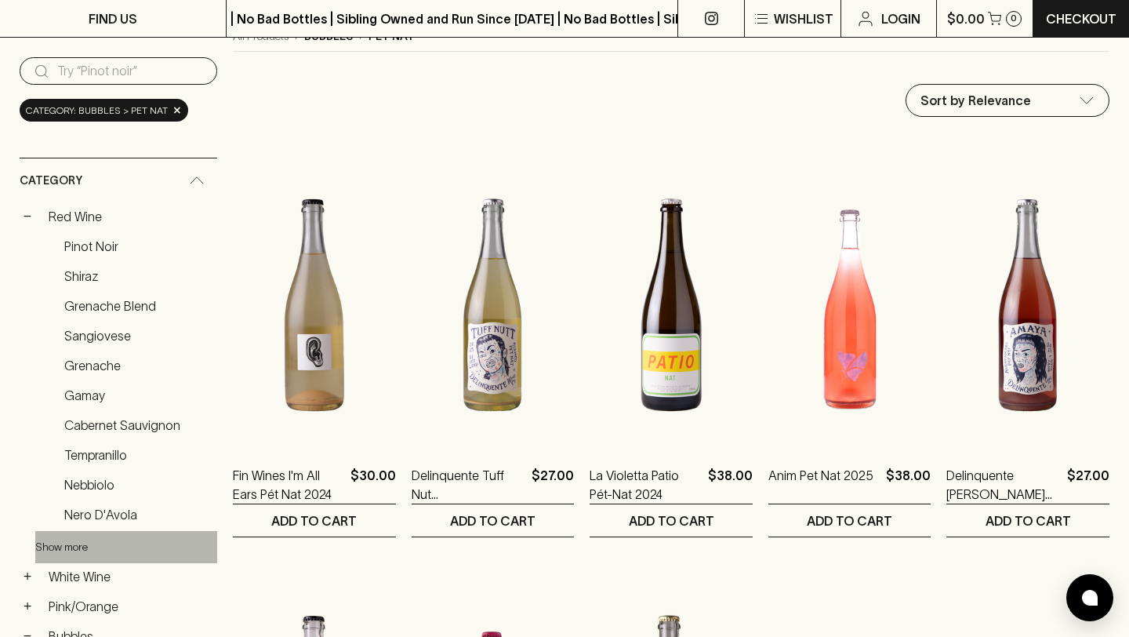
click at [75, 534] on button "Show more" at bounding box center [137, 547] width 205 height 32
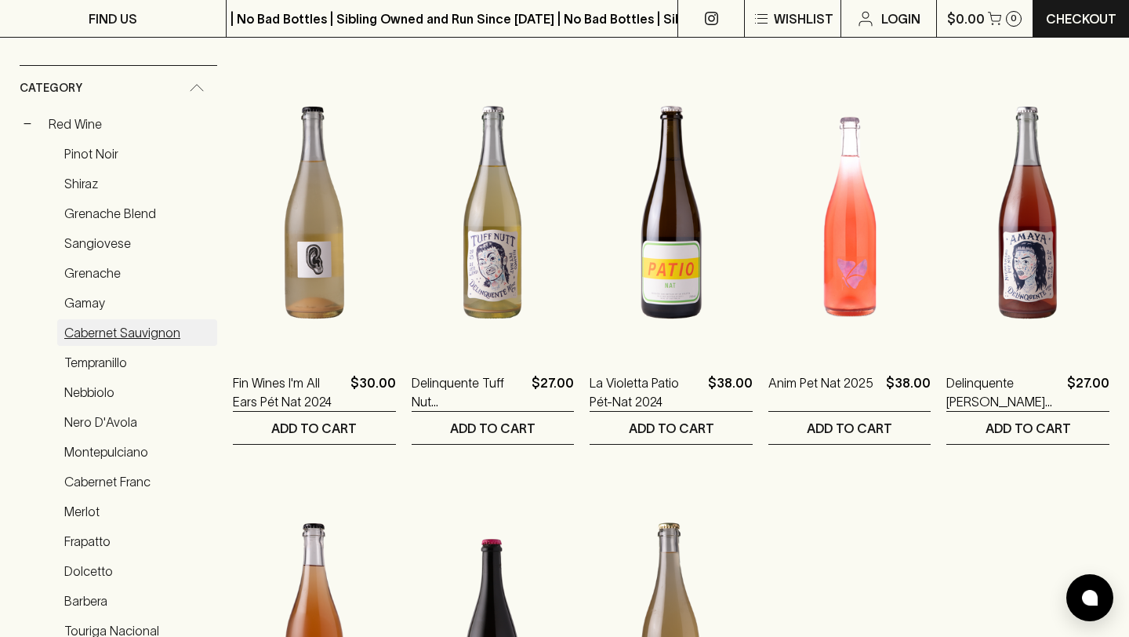
scroll to position [240, 0]
click at [90, 124] on link "Red Wine" at bounding box center [130, 124] width 176 height 27
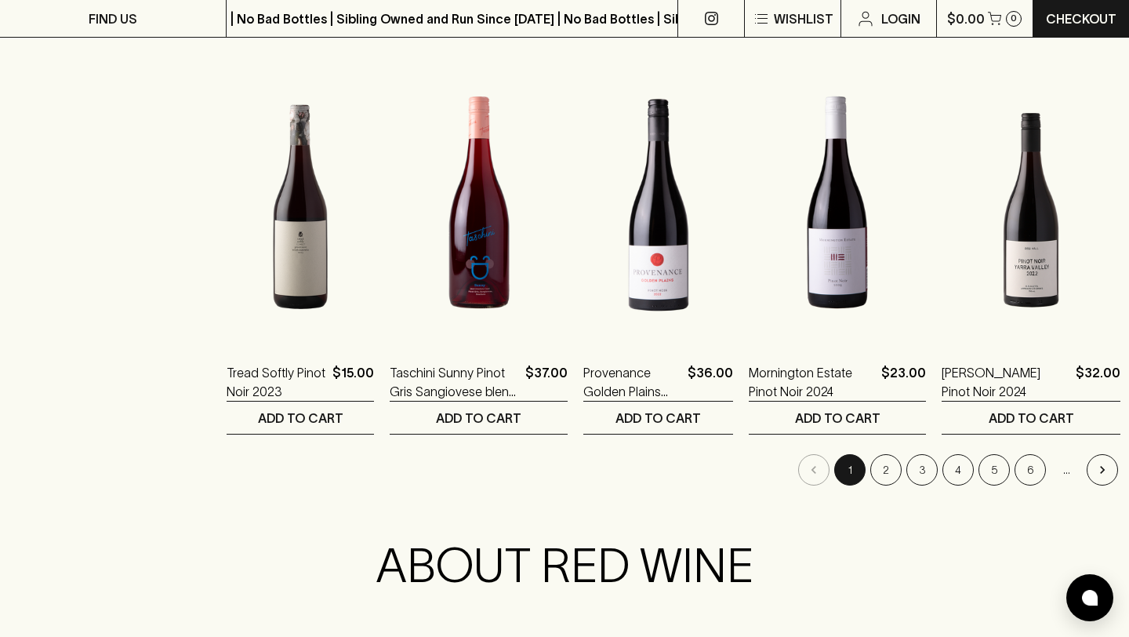
scroll to position [1511, 0]
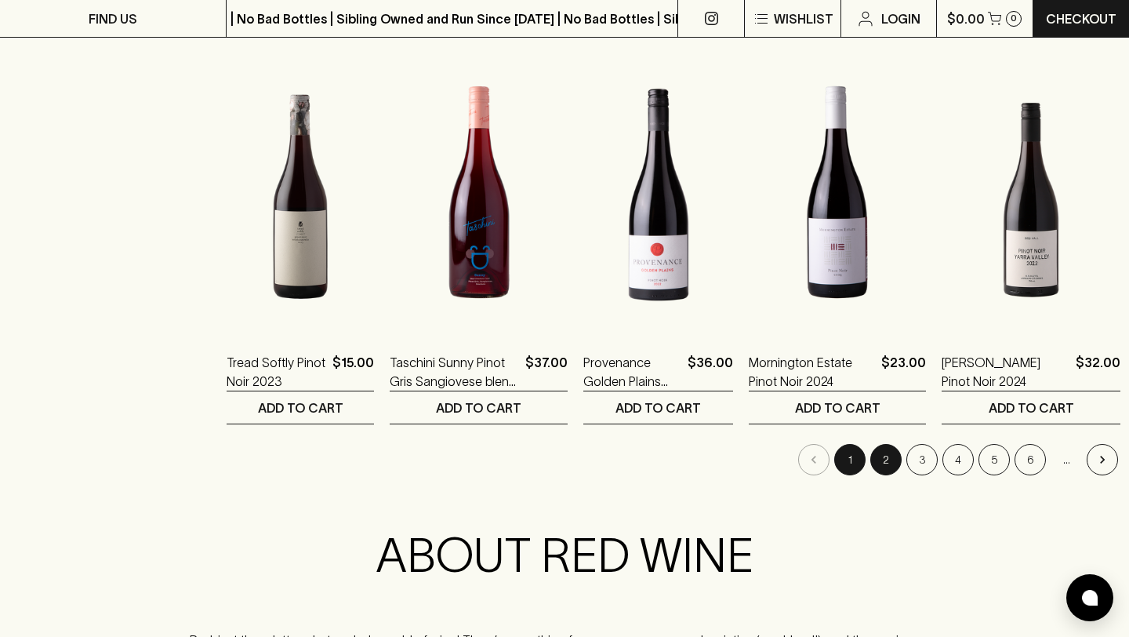
click at [871, 453] on button "2" at bounding box center [886, 459] width 31 height 31
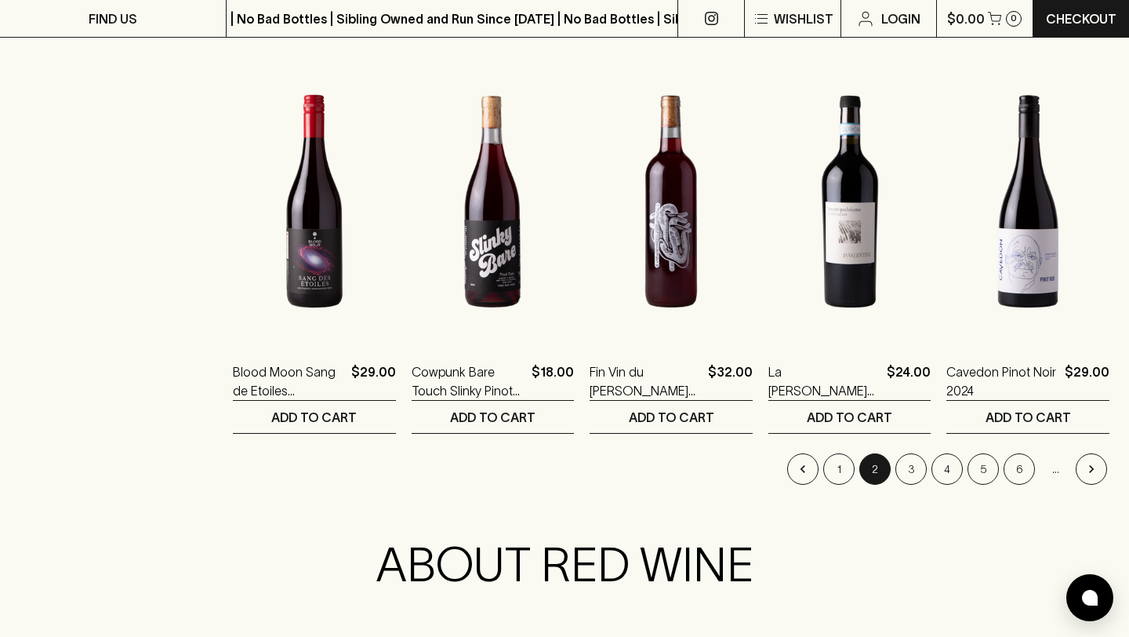
scroll to position [1504, 0]
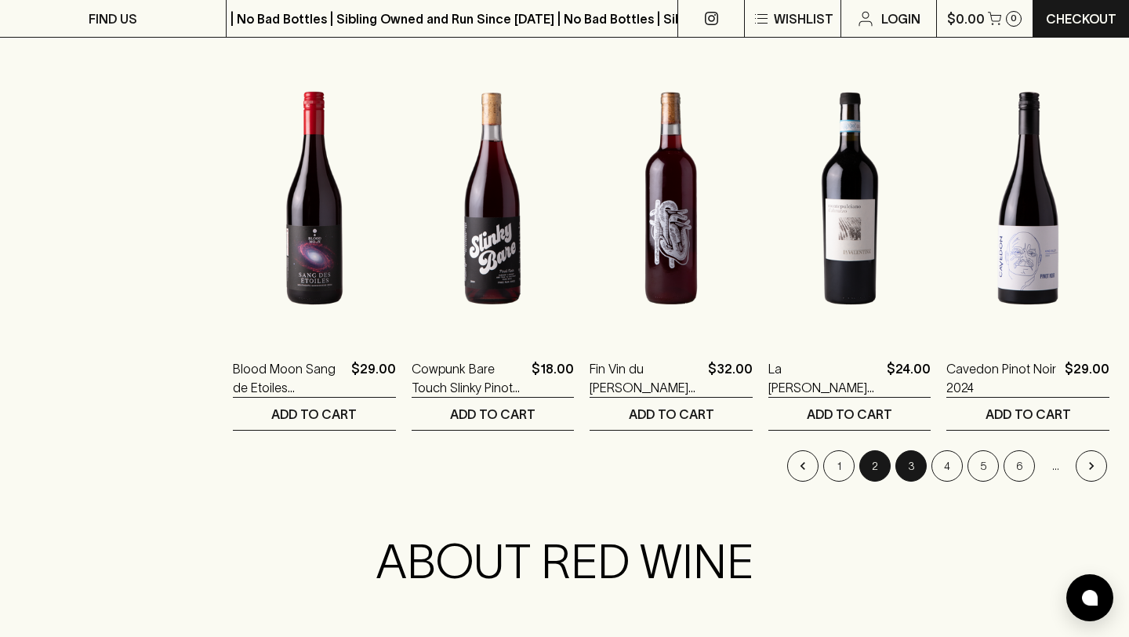
click at [904, 479] on button "3" at bounding box center [911, 465] width 31 height 31
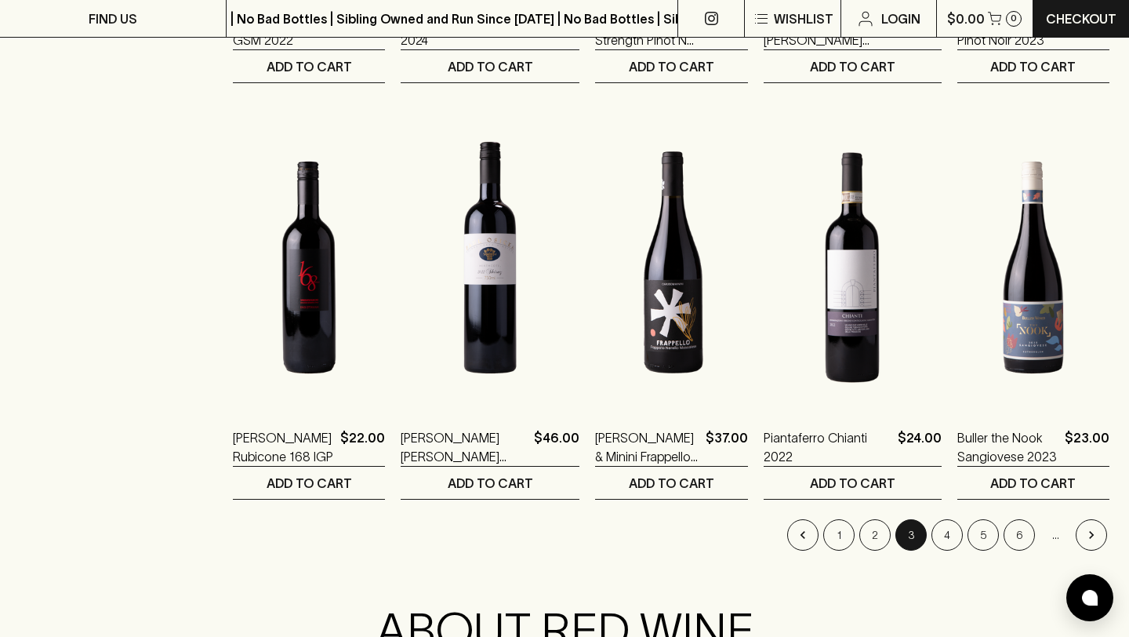
scroll to position [1438, 0]
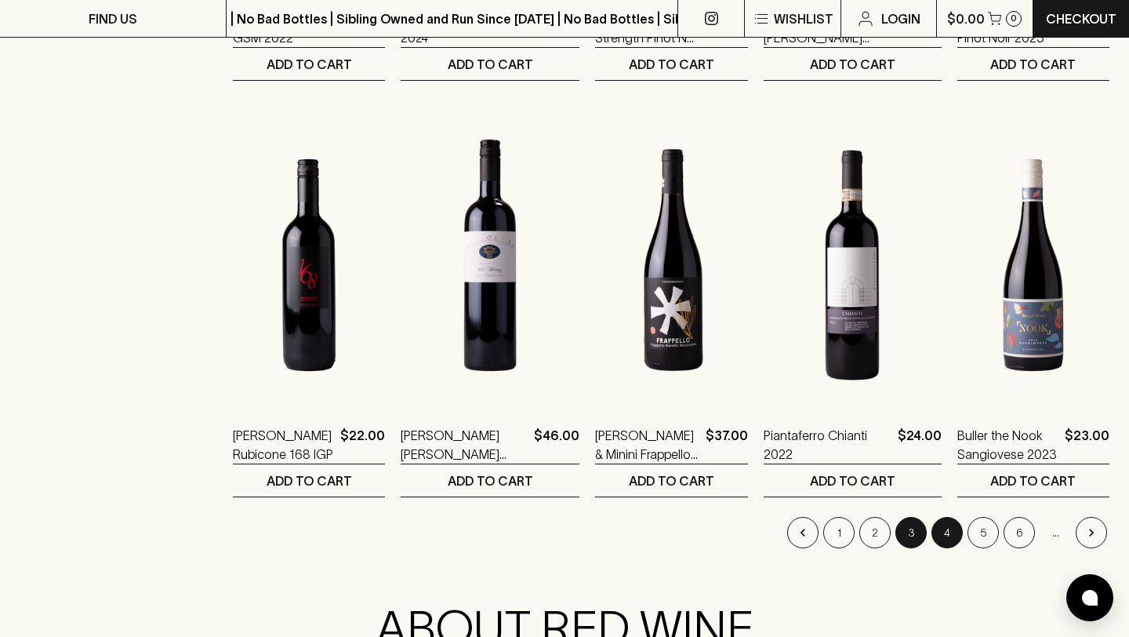
click at [948, 533] on button "4" at bounding box center [947, 532] width 31 height 31
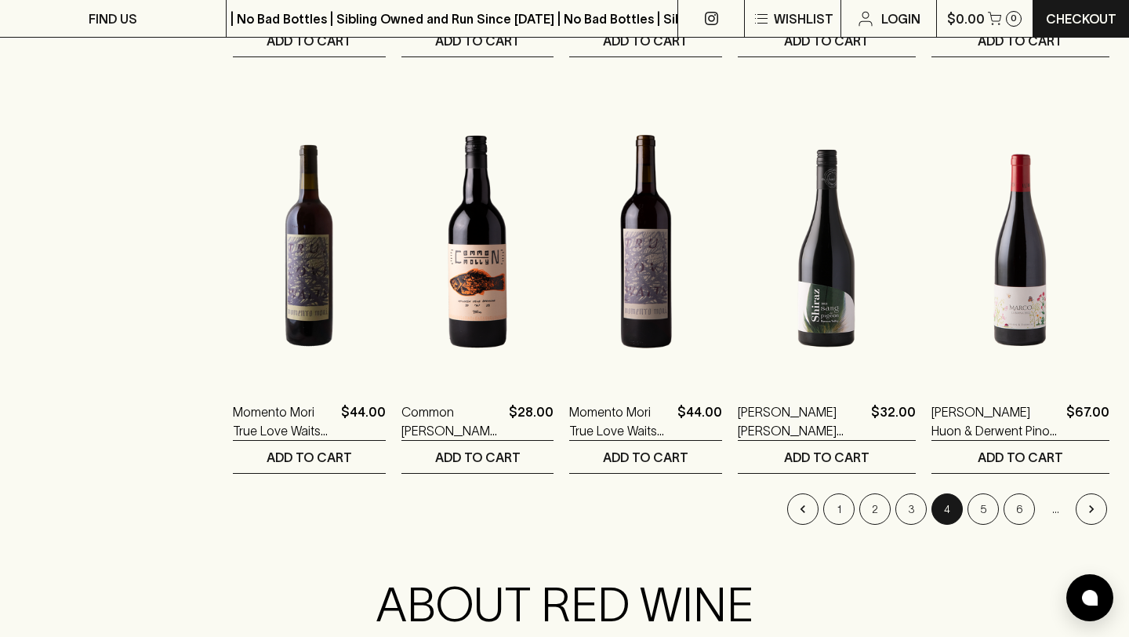
scroll to position [1464, 0]
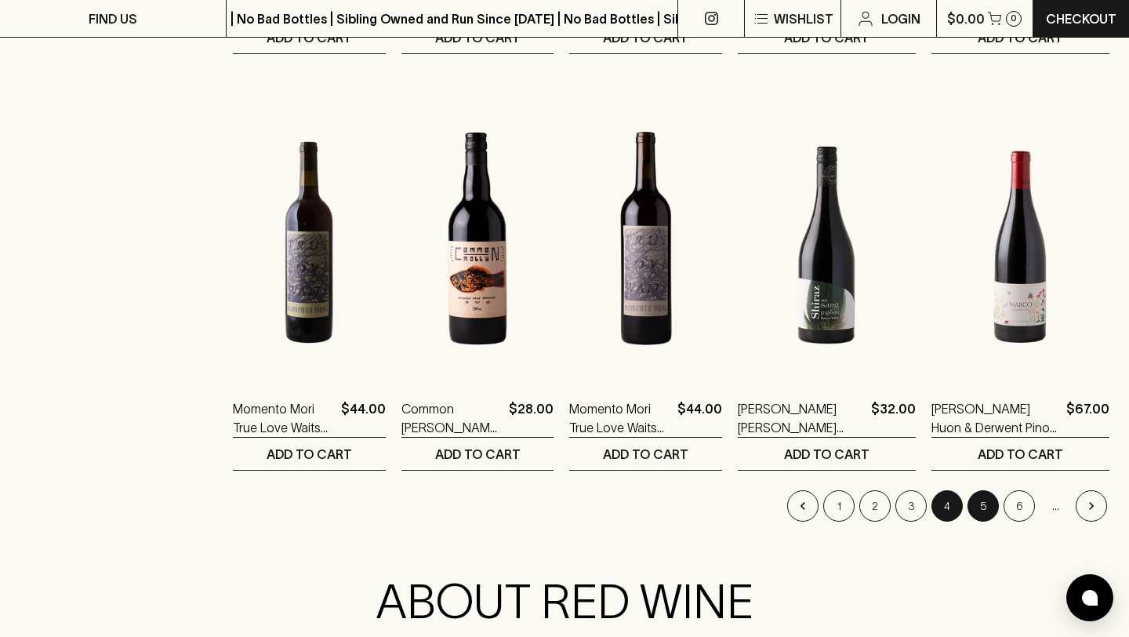
click at [984, 503] on button "5" at bounding box center [983, 505] width 31 height 31
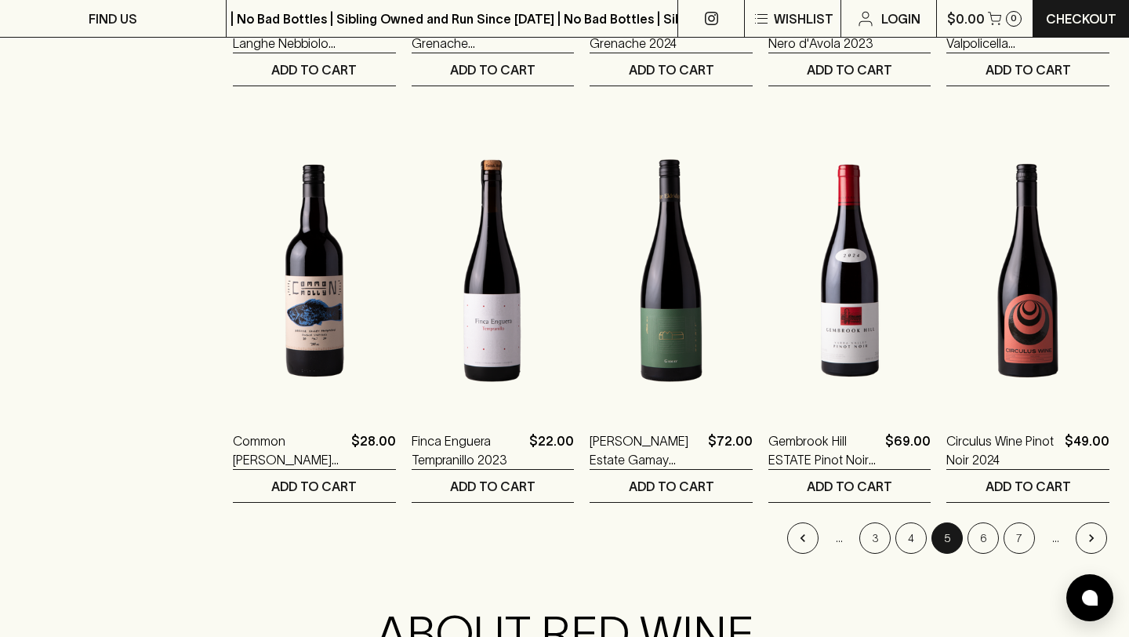
scroll to position [1436, 0]
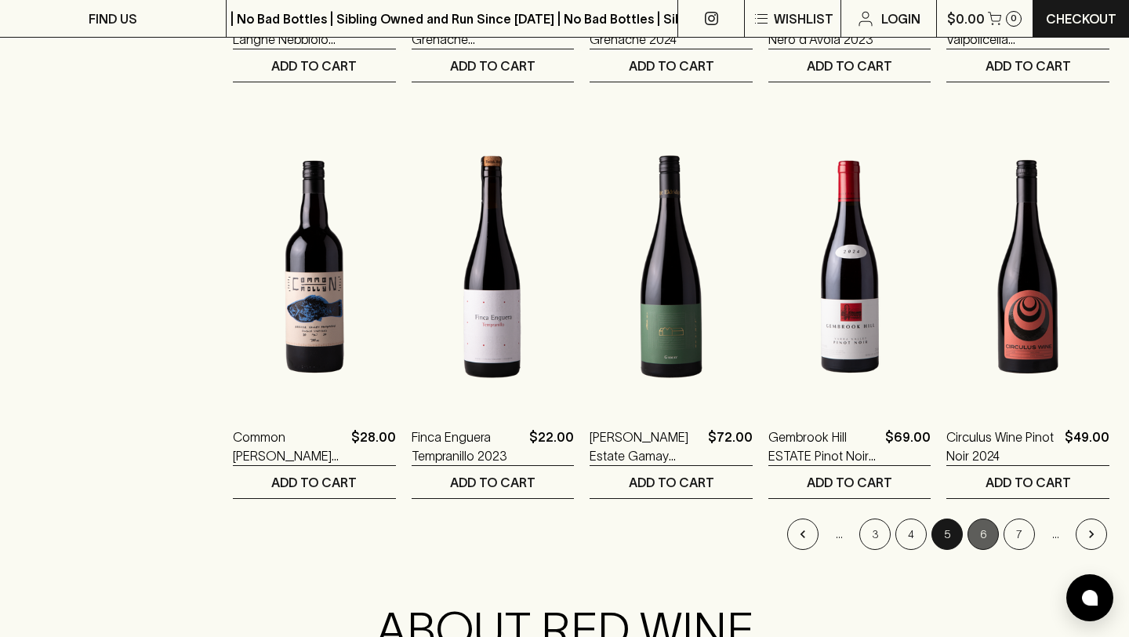
click at [983, 533] on button "6" at bounding box center [983, 533] width 31 height 31
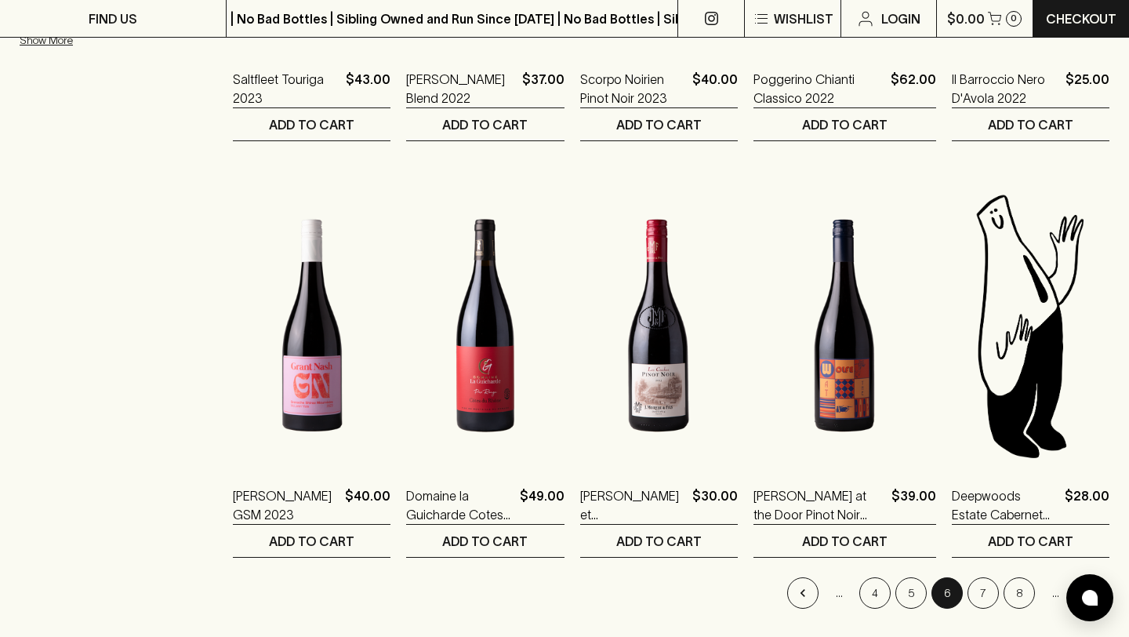
scroll to position [1385, 0]
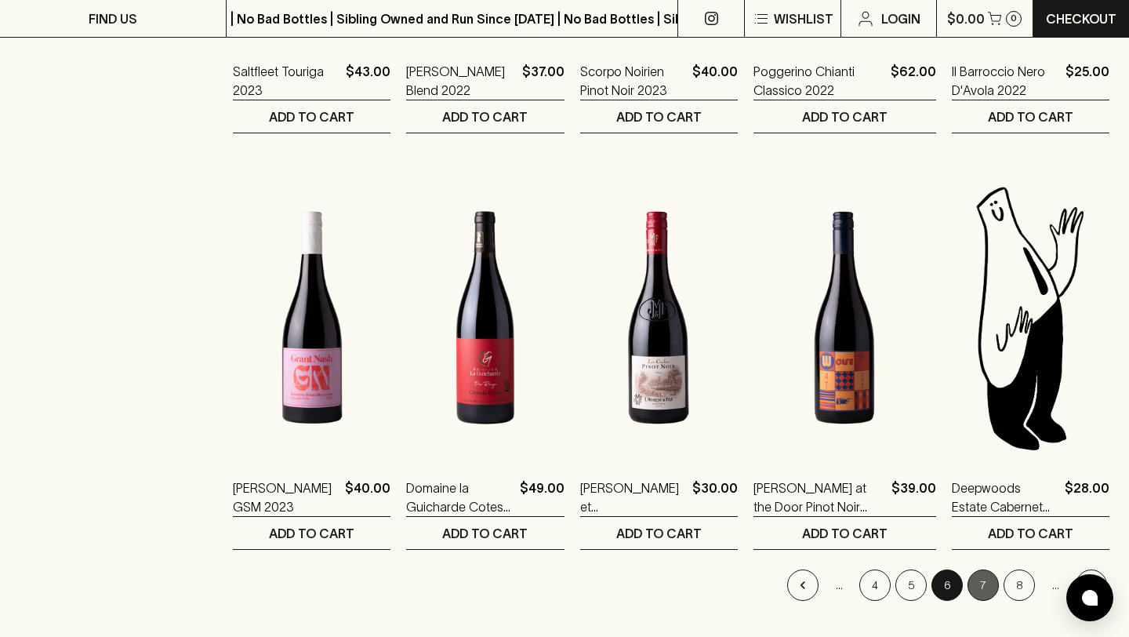
click at [987, 587] on button "7" at bounding box center [983, 584] width 31 height 31
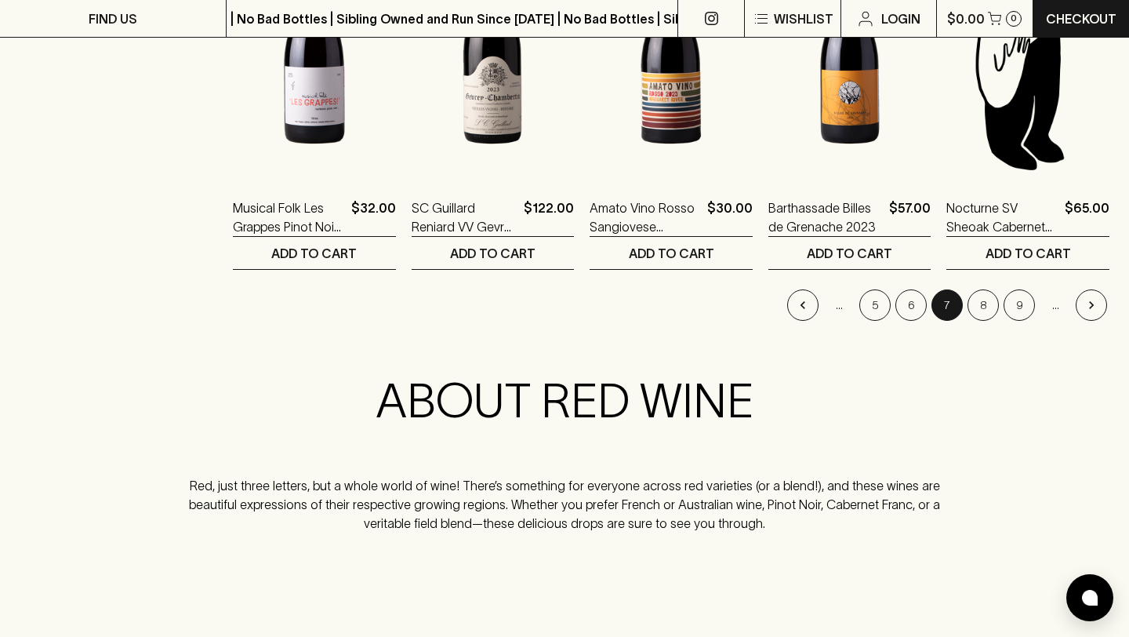
scroll to position [1669, 0]
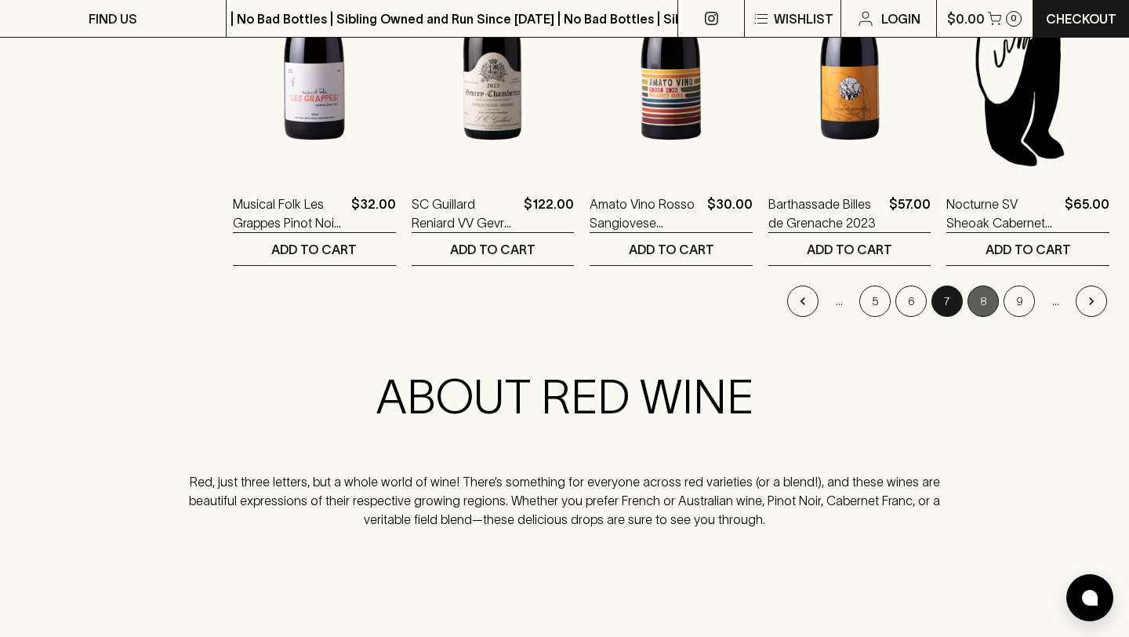
click at [984, 311] on button "8" at bounding box center [983, 300] width 31 height 31
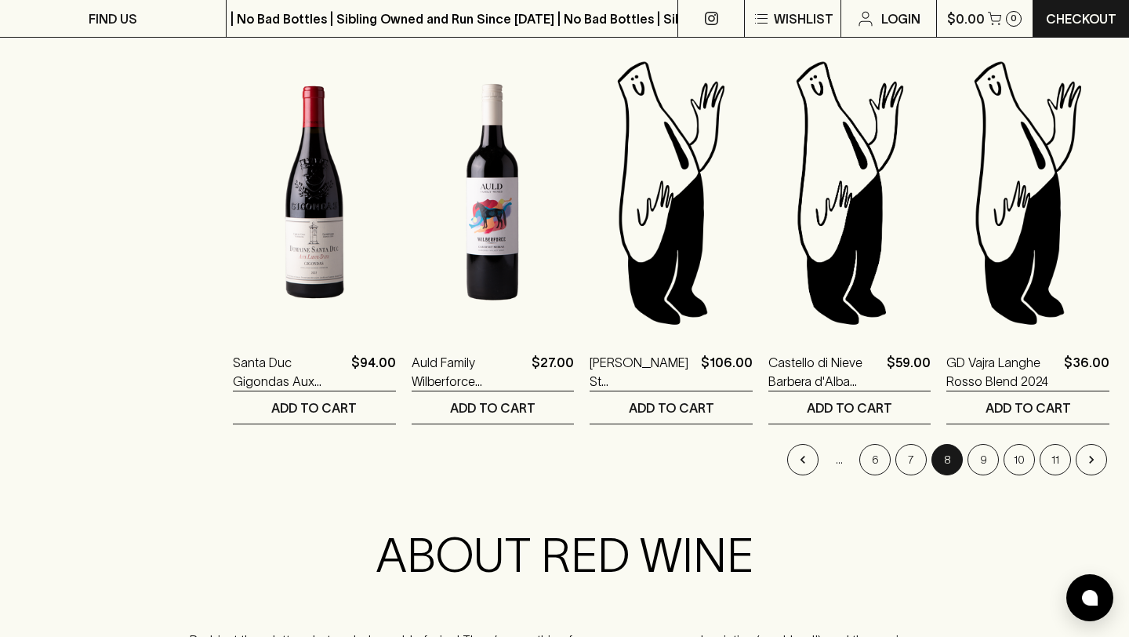
scroll to position [1511, 0]
click at [984, 453] on button "9" at bounding box center [983, 458] width 31 height 31
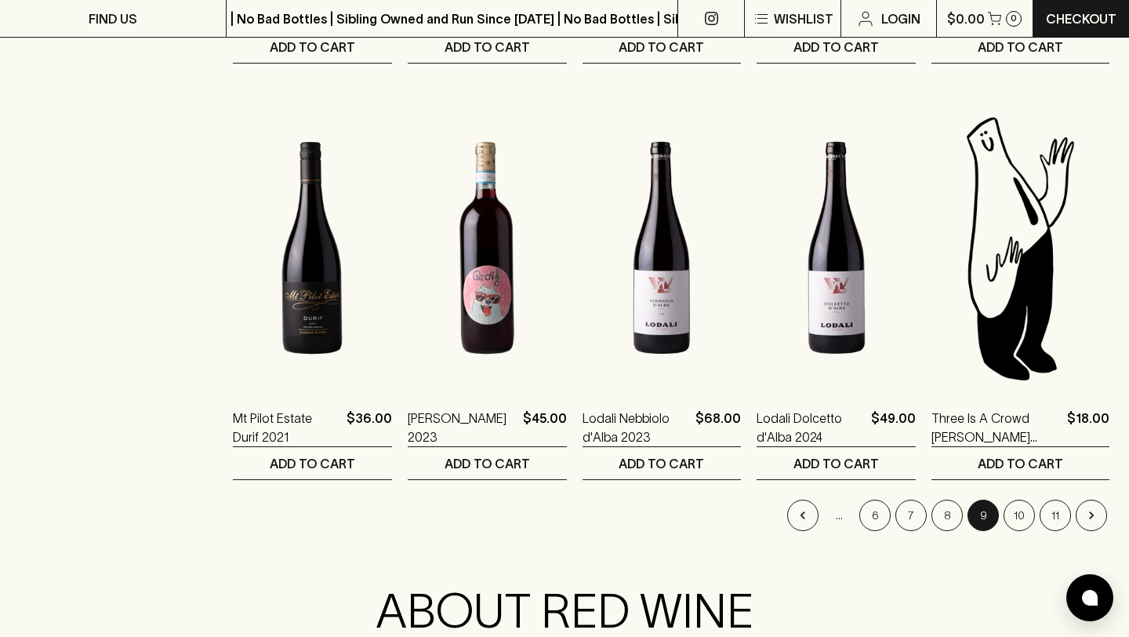
scroll to position [1457, 0]
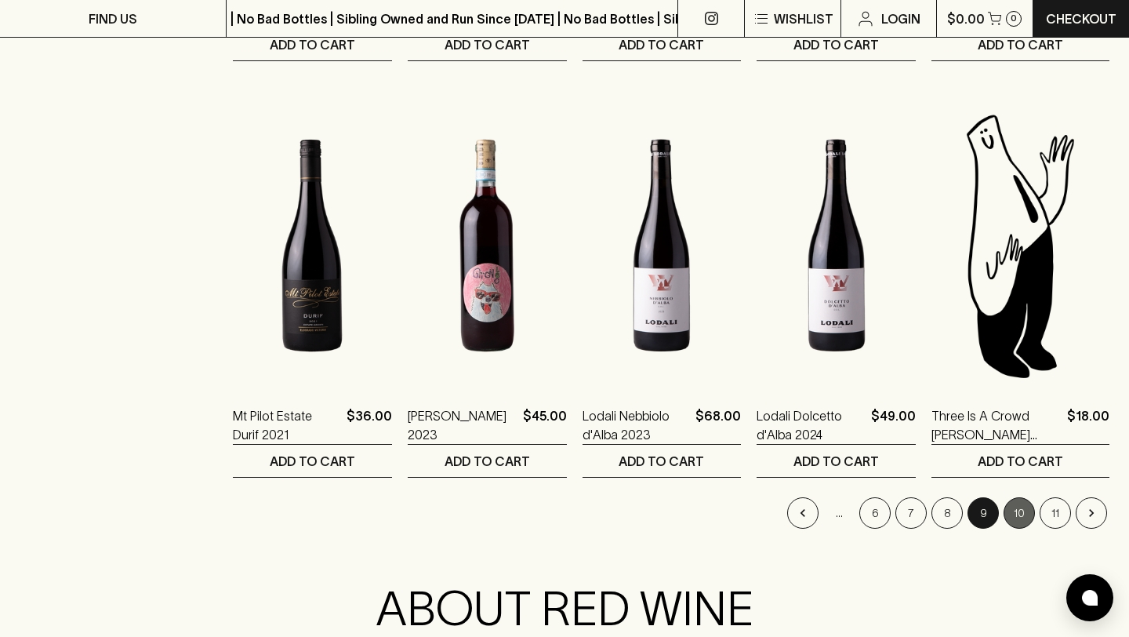
click at [1014, 523] on button "10" at bounding box center [1019, 512] width 31 height 31
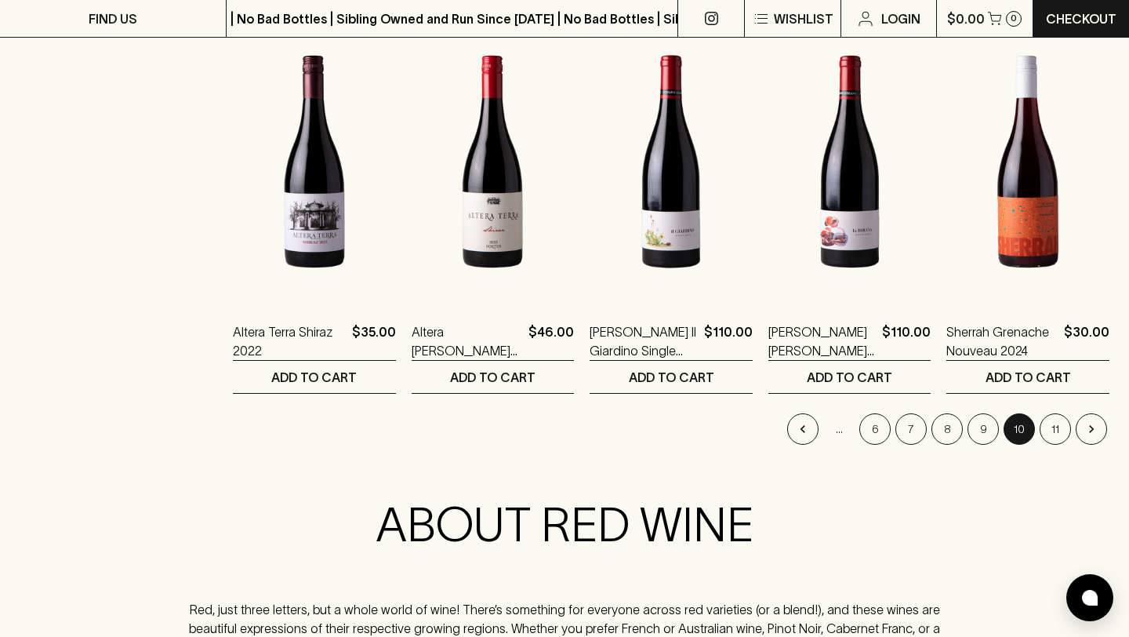
scroll to position [1543, 0]
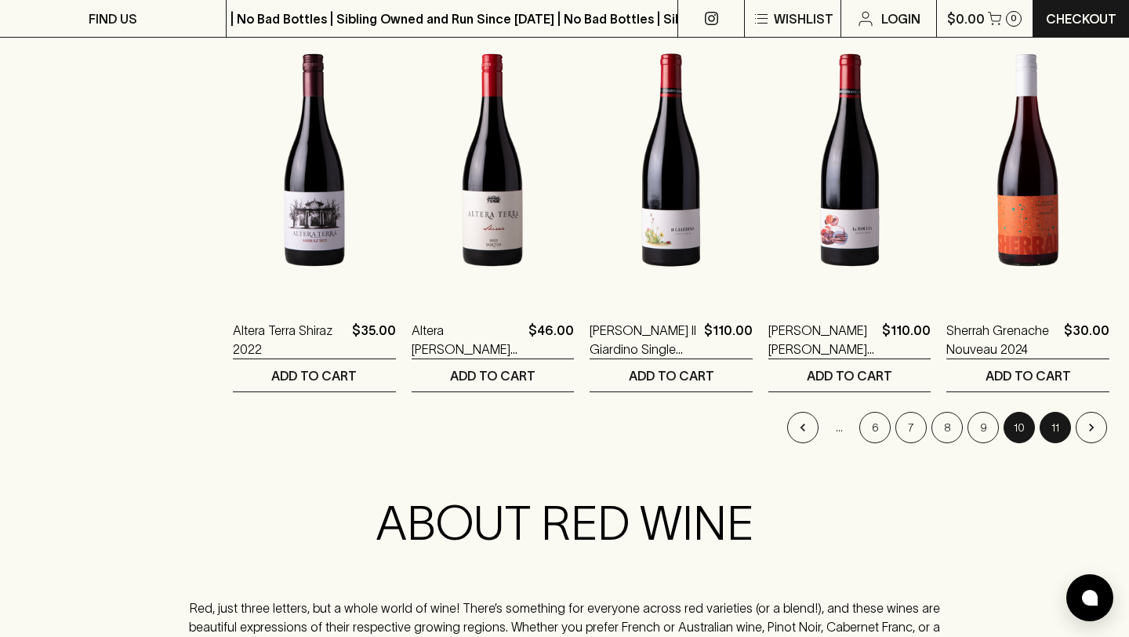
click at [1051, 425] on button "11" at bounding box center [1055, 427] width 31 height 31
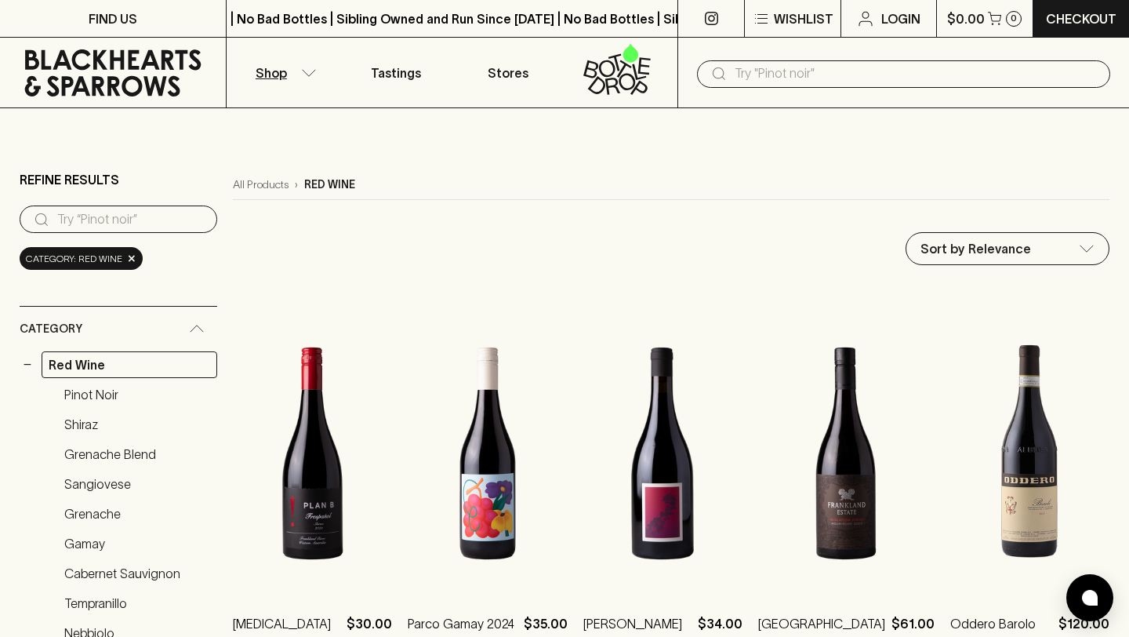
click at [830, 80] on input "text" at bounding box center [916, 73] width 363 height 25
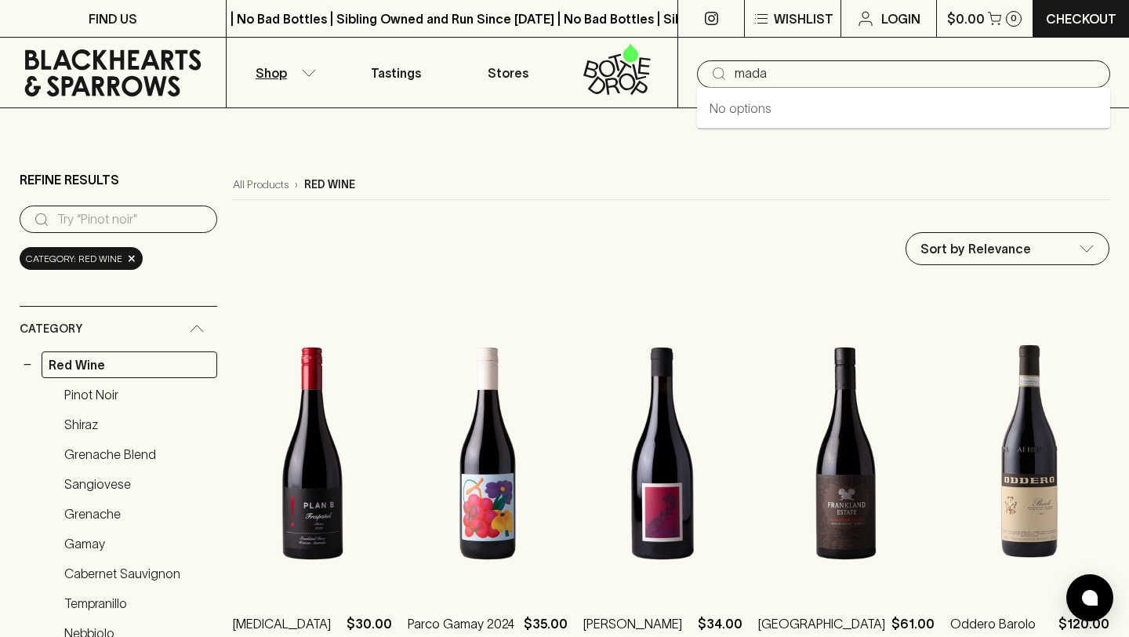
type input "mada"
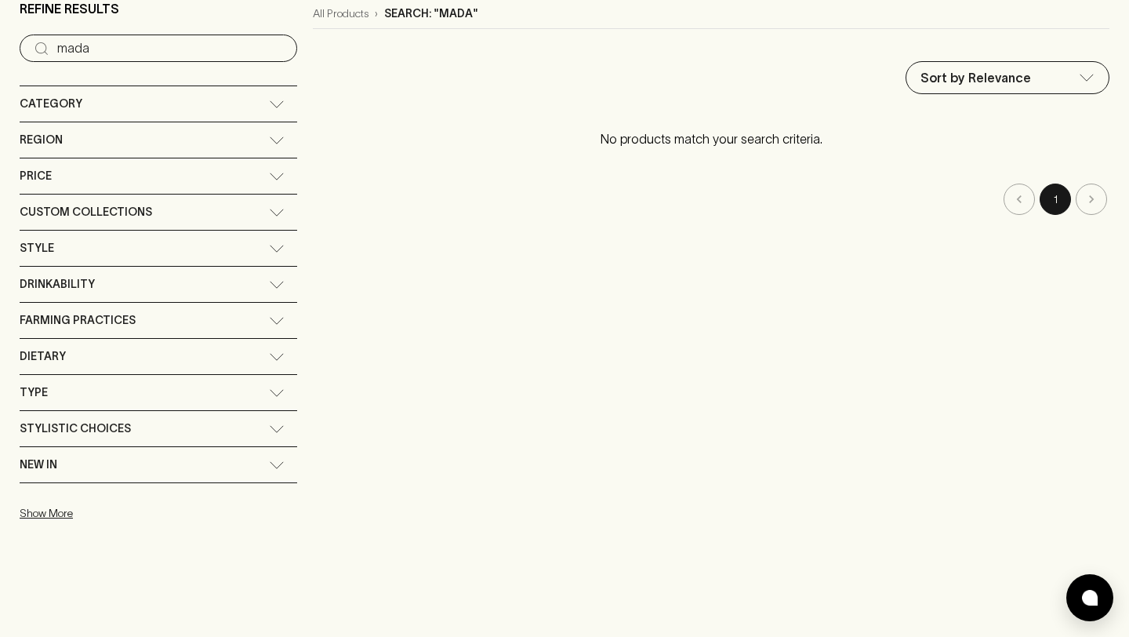
scroll to position [192, 0]
